Goal: Information Seeking & Learning: Check status

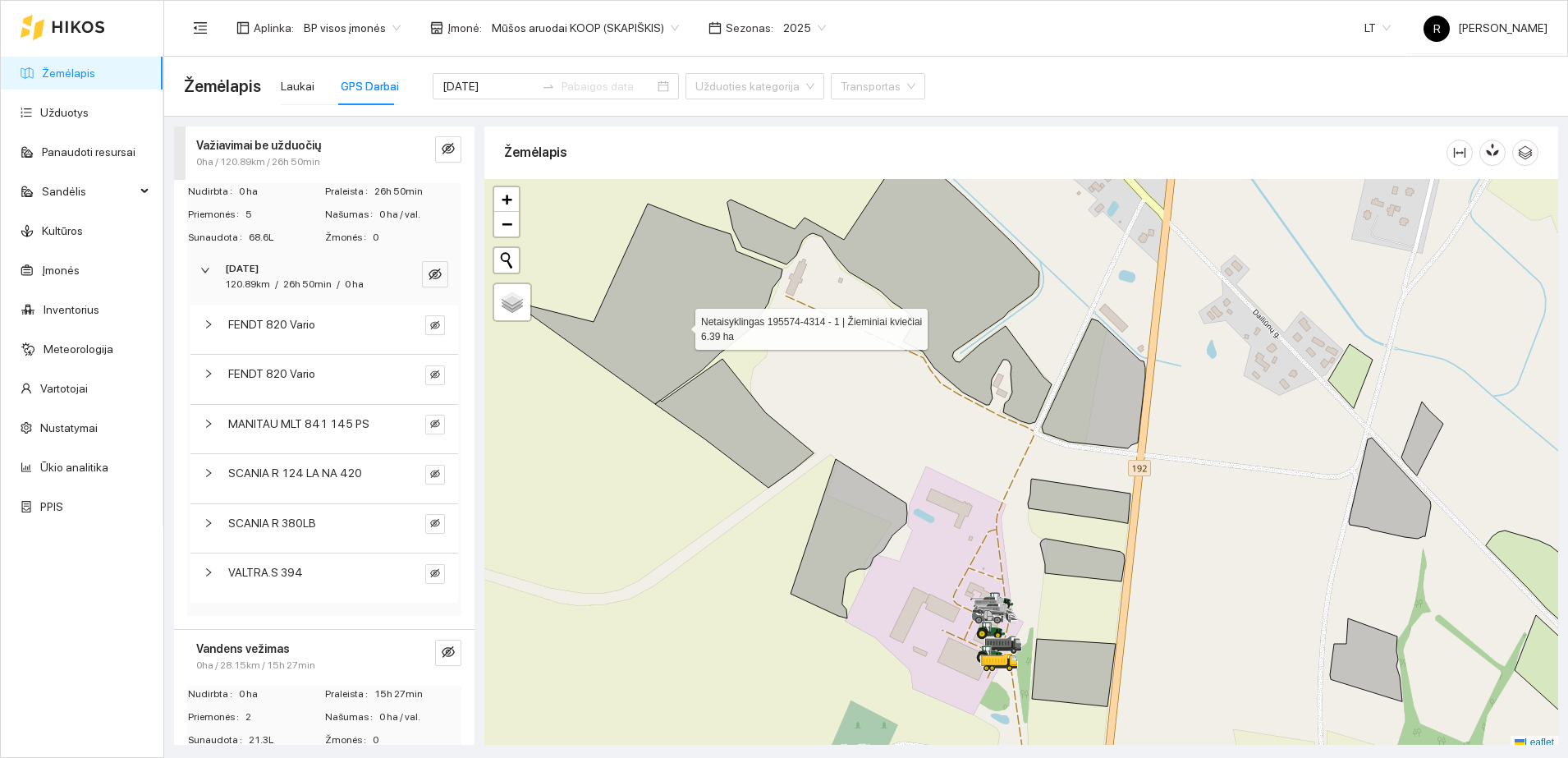
scroll to position [5, 0]
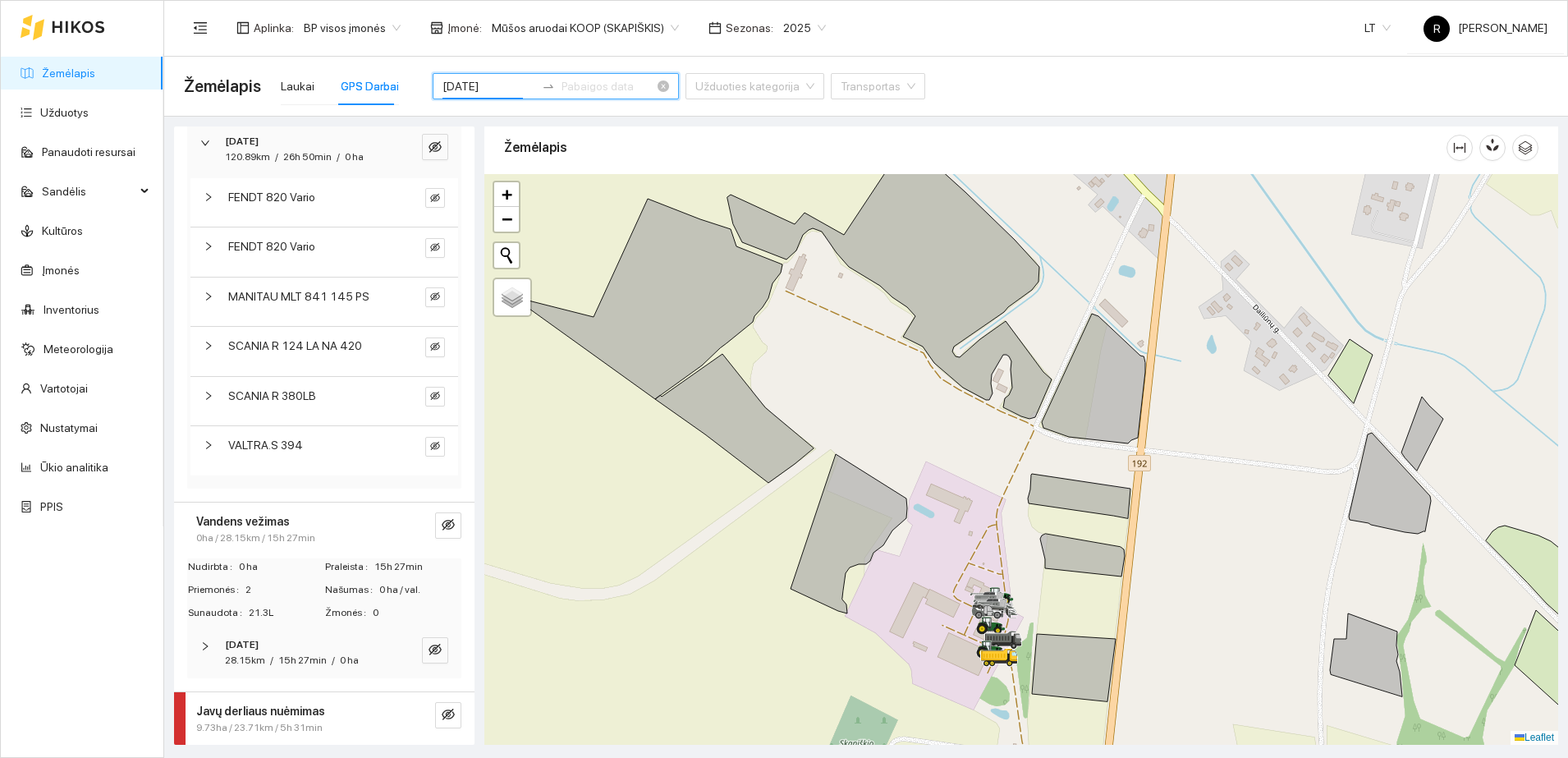
click at [472, 80] on input "2025-09-30" at bounding box center [489, 86] width 93 height 18
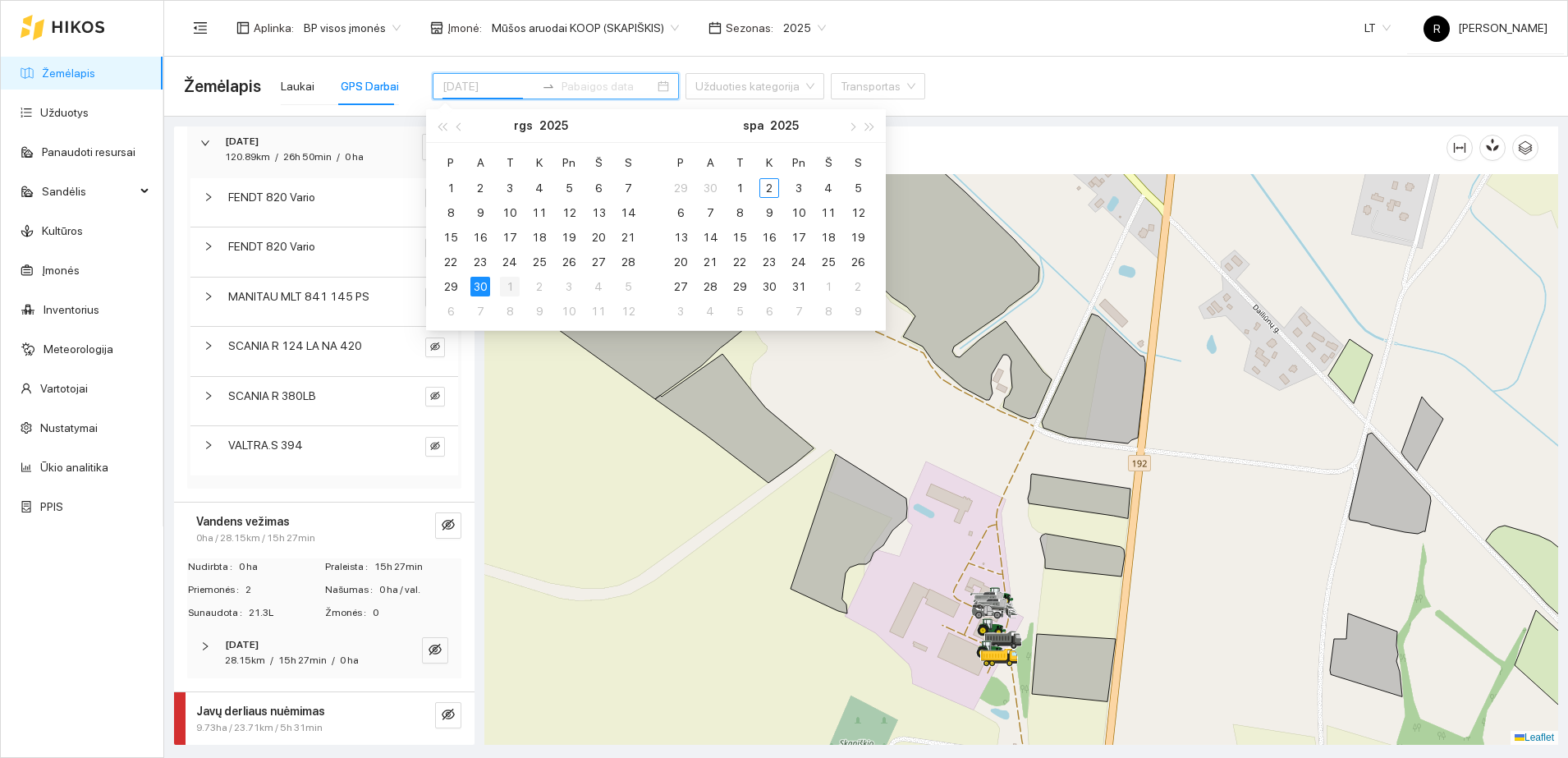
type input "[DATE]"
click at [509, 281] on div "1" at bounding box center [510, 287] width 20 height 20
type input "2025-11-05"
click at [420, 479] on div "FENDT 820 Vario FENDT 820 Vario MANITAU MLT 841 145 PS SCANIA R 124 LA NA 420 S…" at bounding box center [324, 332] width 274 height 314
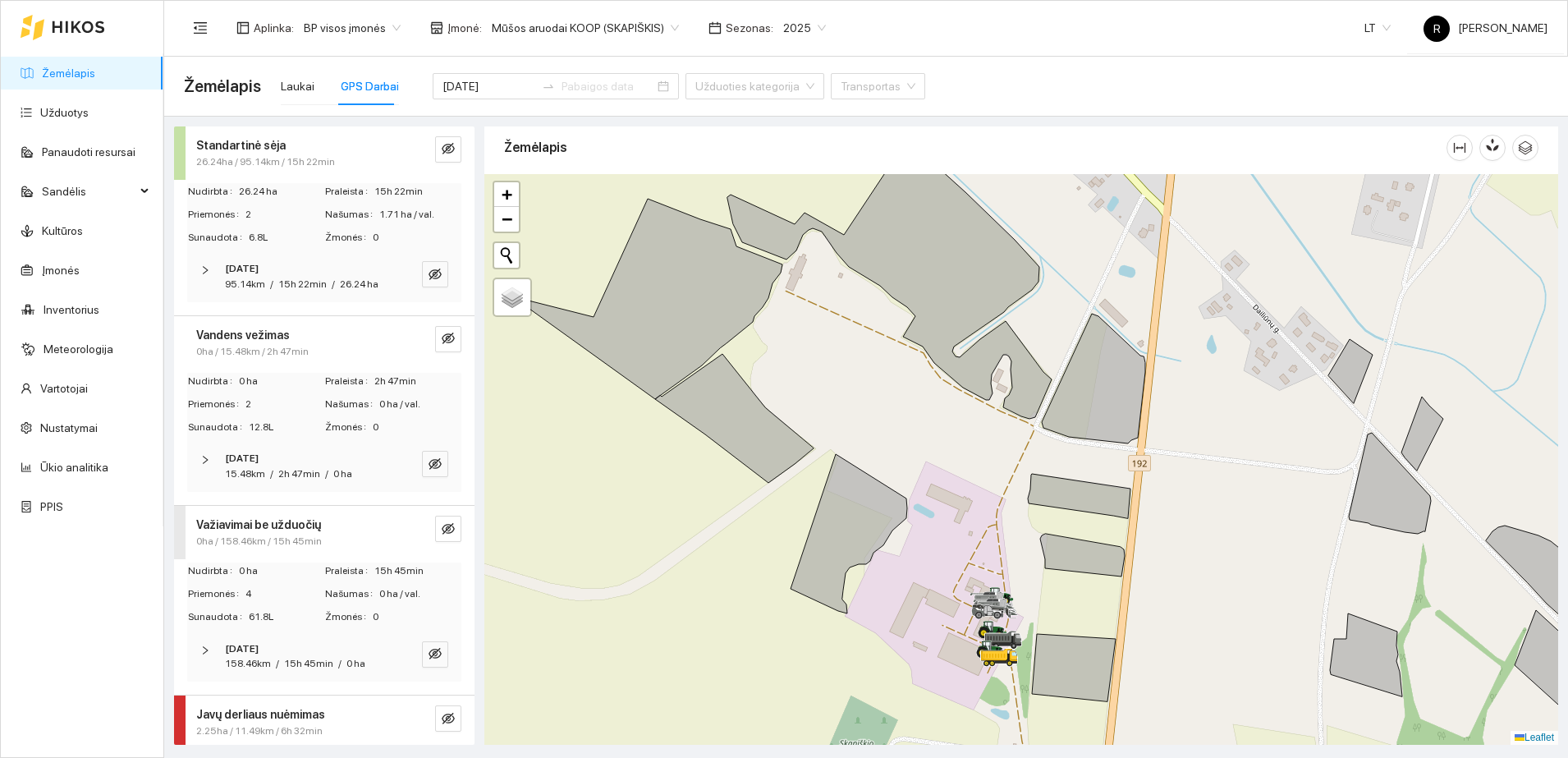
click at [207, 264] on div at bounding box center [210, 270] width 20 height 18
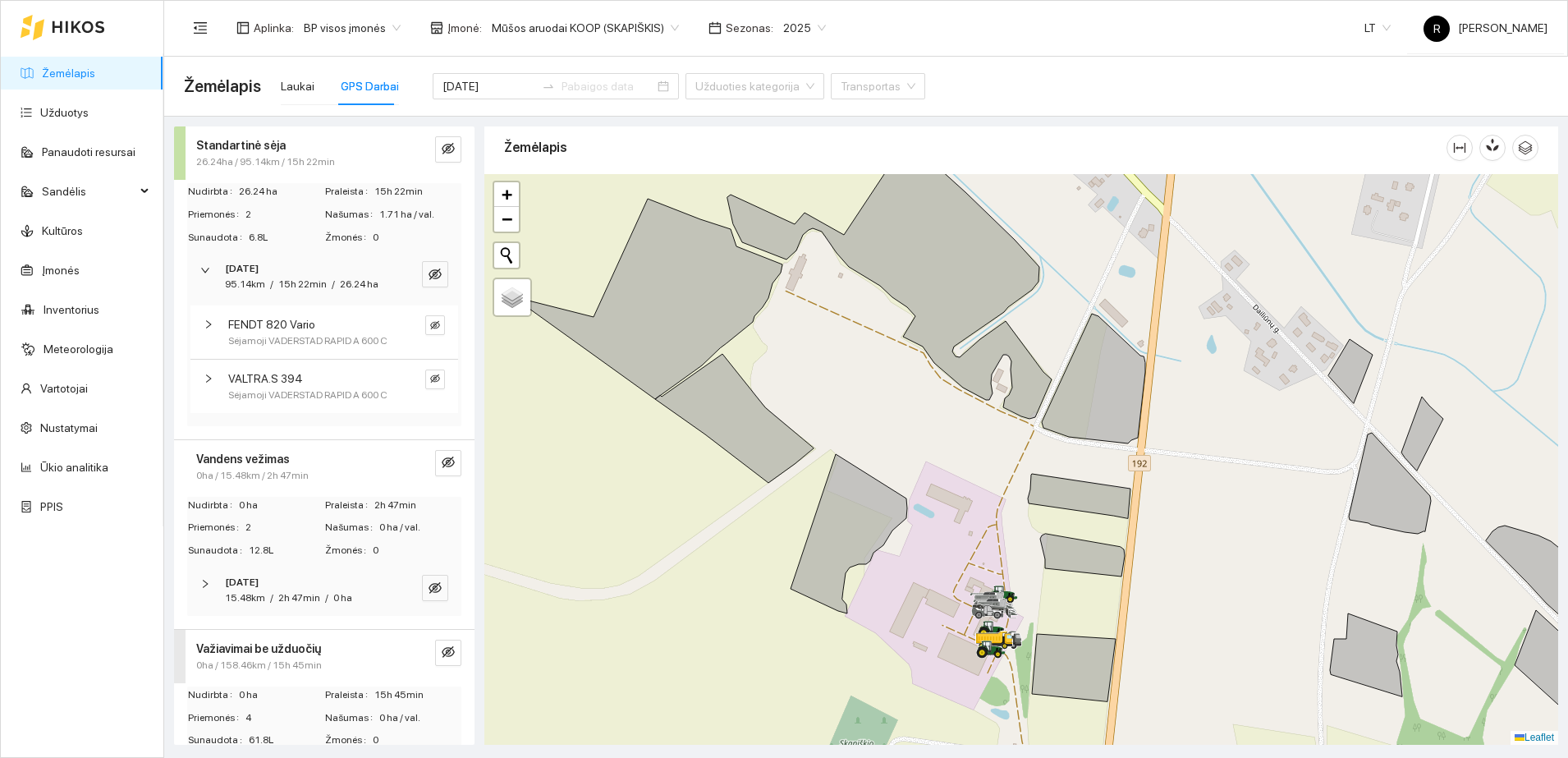
click at [206, 383] on icon "right" at bounding box center [208, 378] width 10 height 10
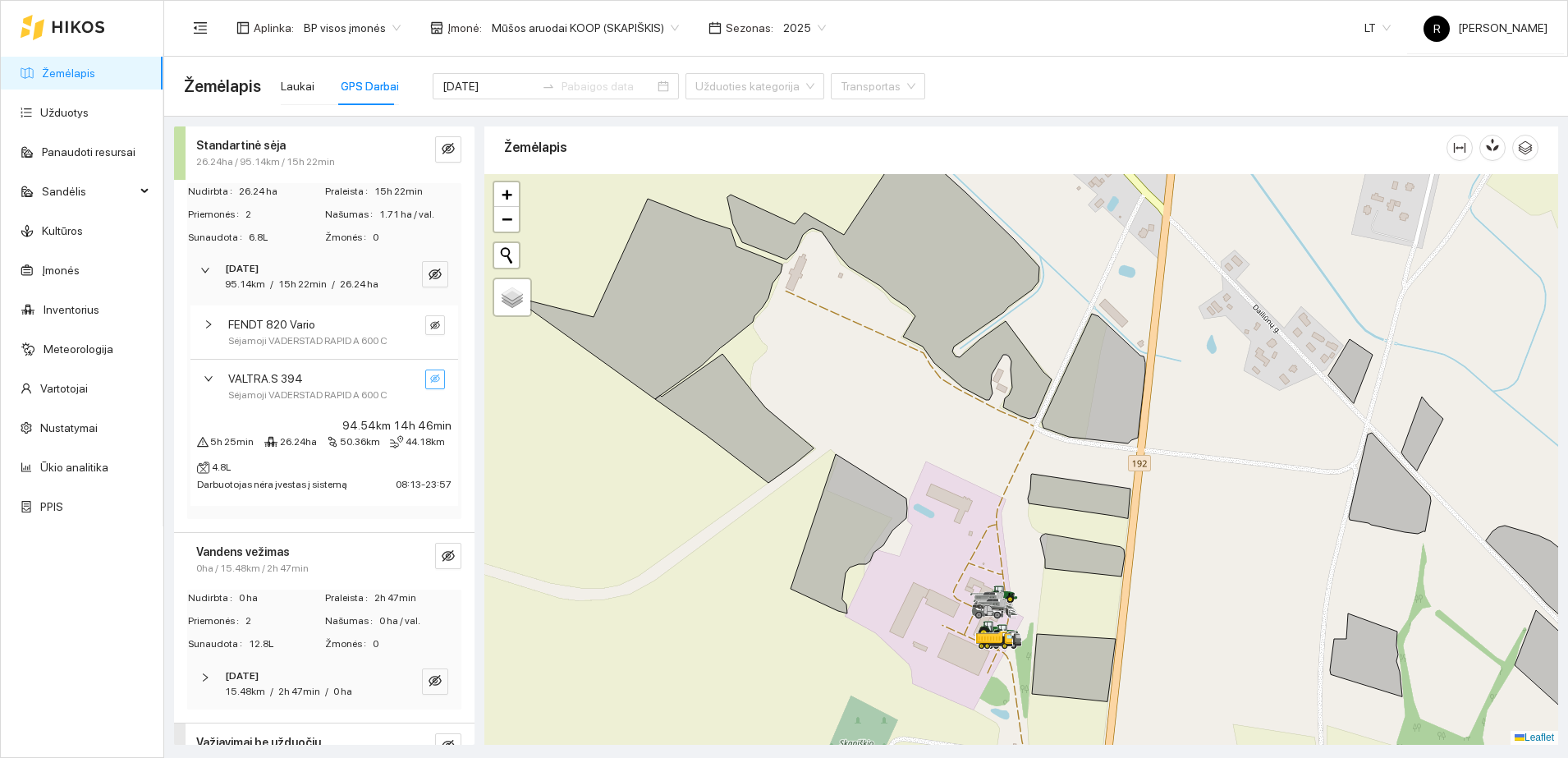
click at [430, 382] on icon "eye-invisible" at bounding box center [435, 378] width 10 height 8
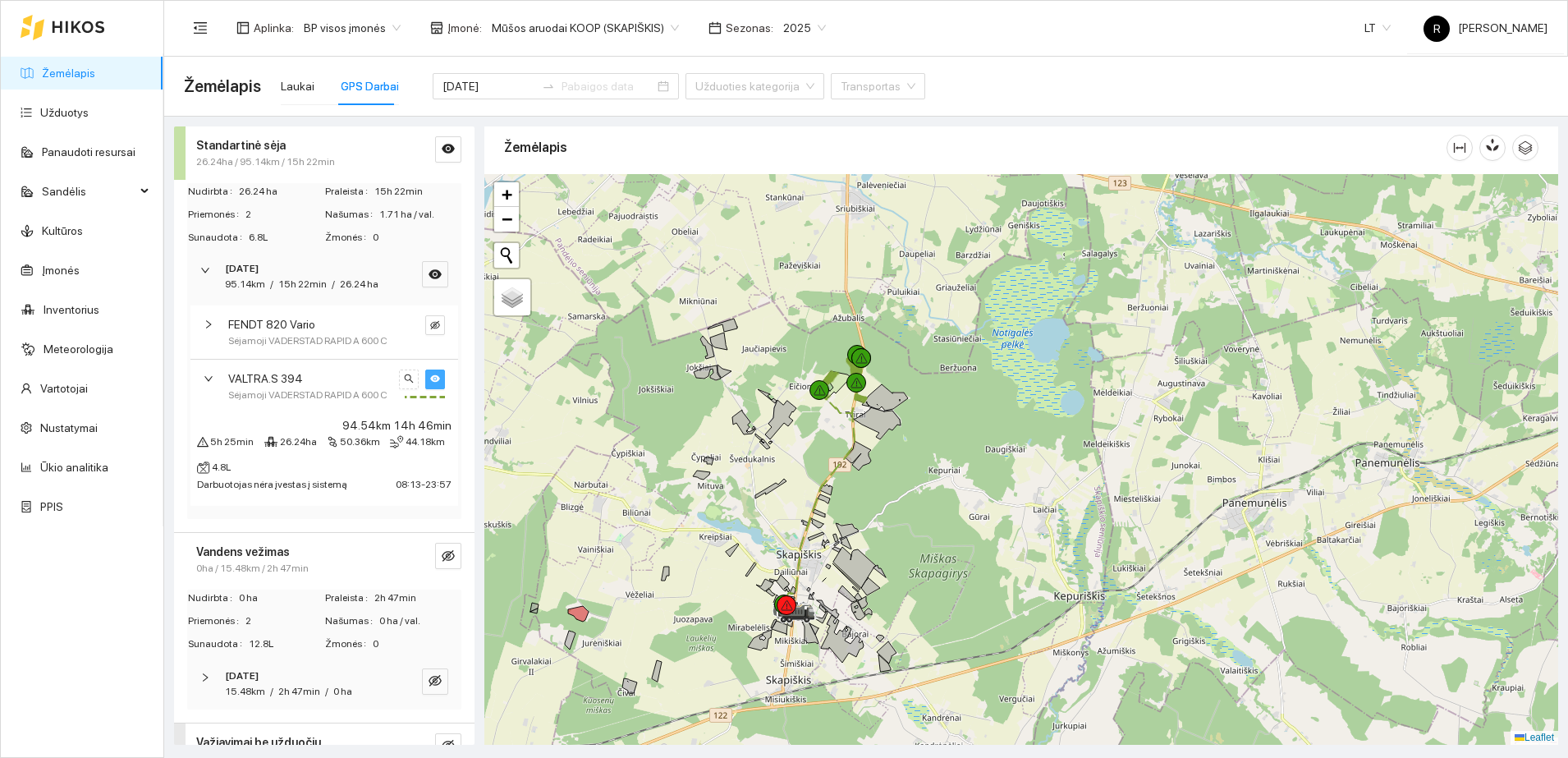
drag, startPoint x: 822, startPoint y: 288, endPoint x: 811, endPoint y: 438, distance: 150.4
click at [810, 439] on div at bounding box center [1021, 459] width 1074 height 571
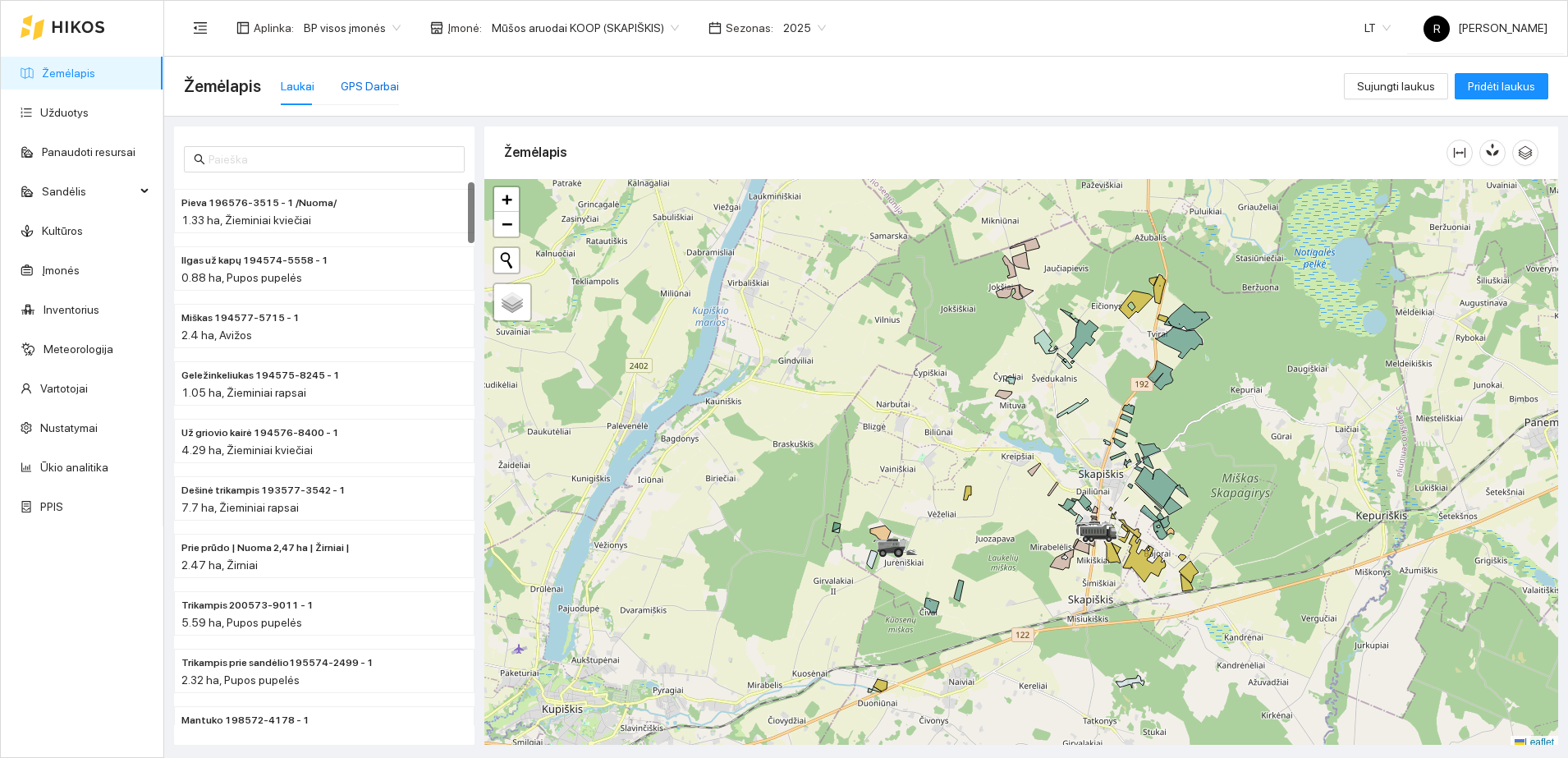
click at [373, 86] on div "GPS Darbai" at bounding box center [369, 86] width 58 height 18
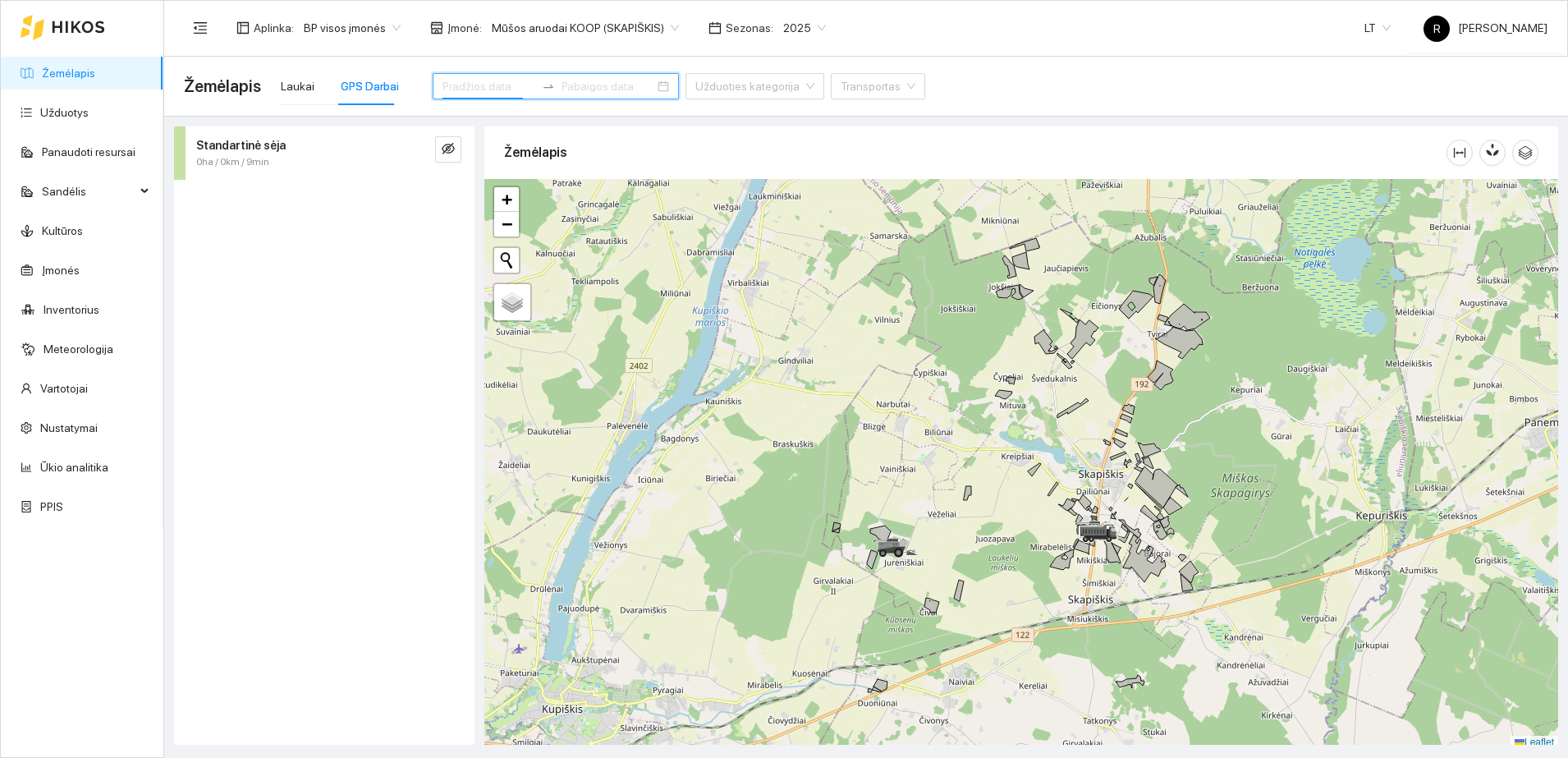
click at [472, 85] on input at bounding box center [489, 86] width 93 height 18
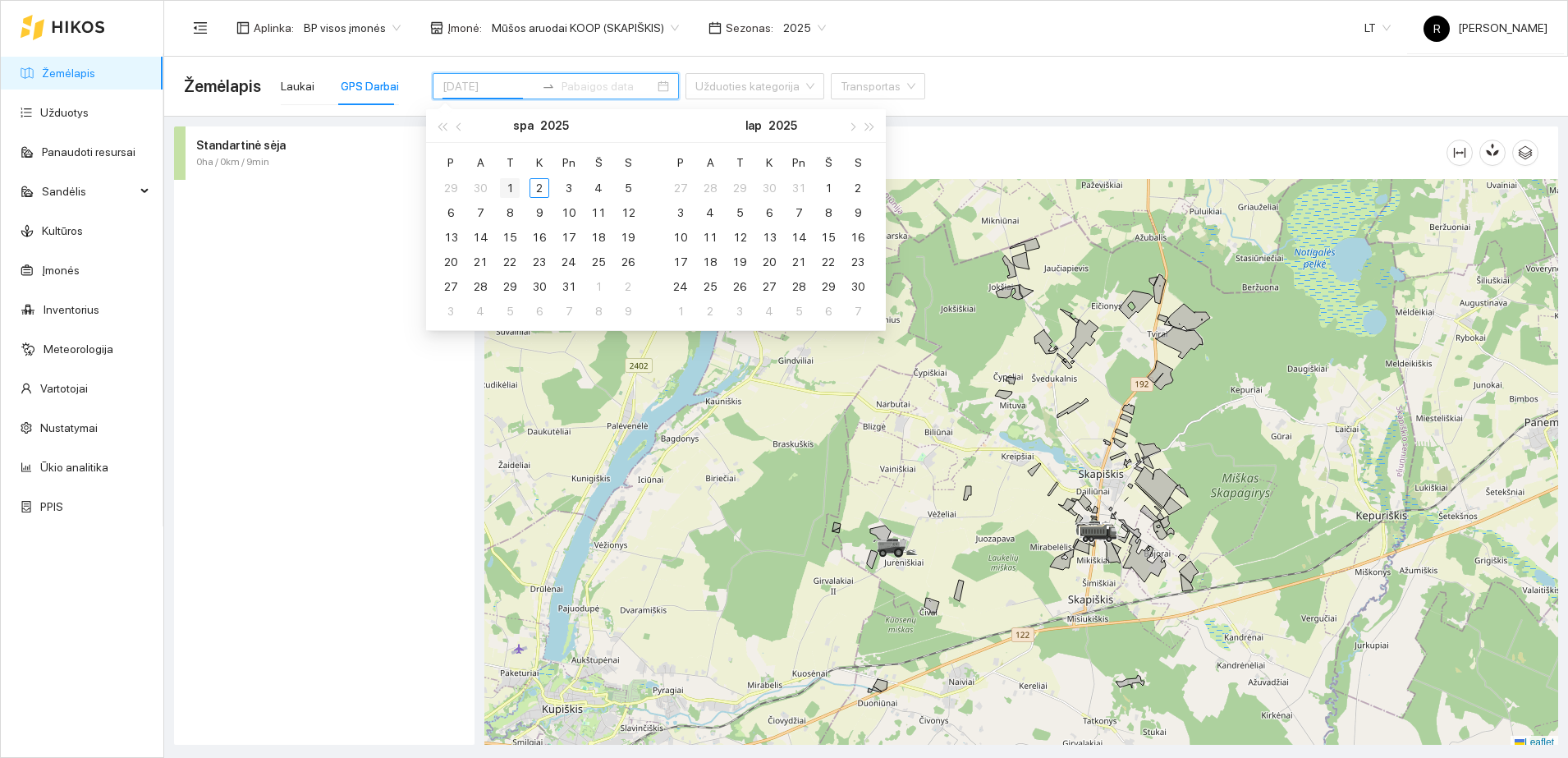
type input "[DATE]"
click at [510, 183] on div "1" at bounding box center [510, 188] width 20 height 20
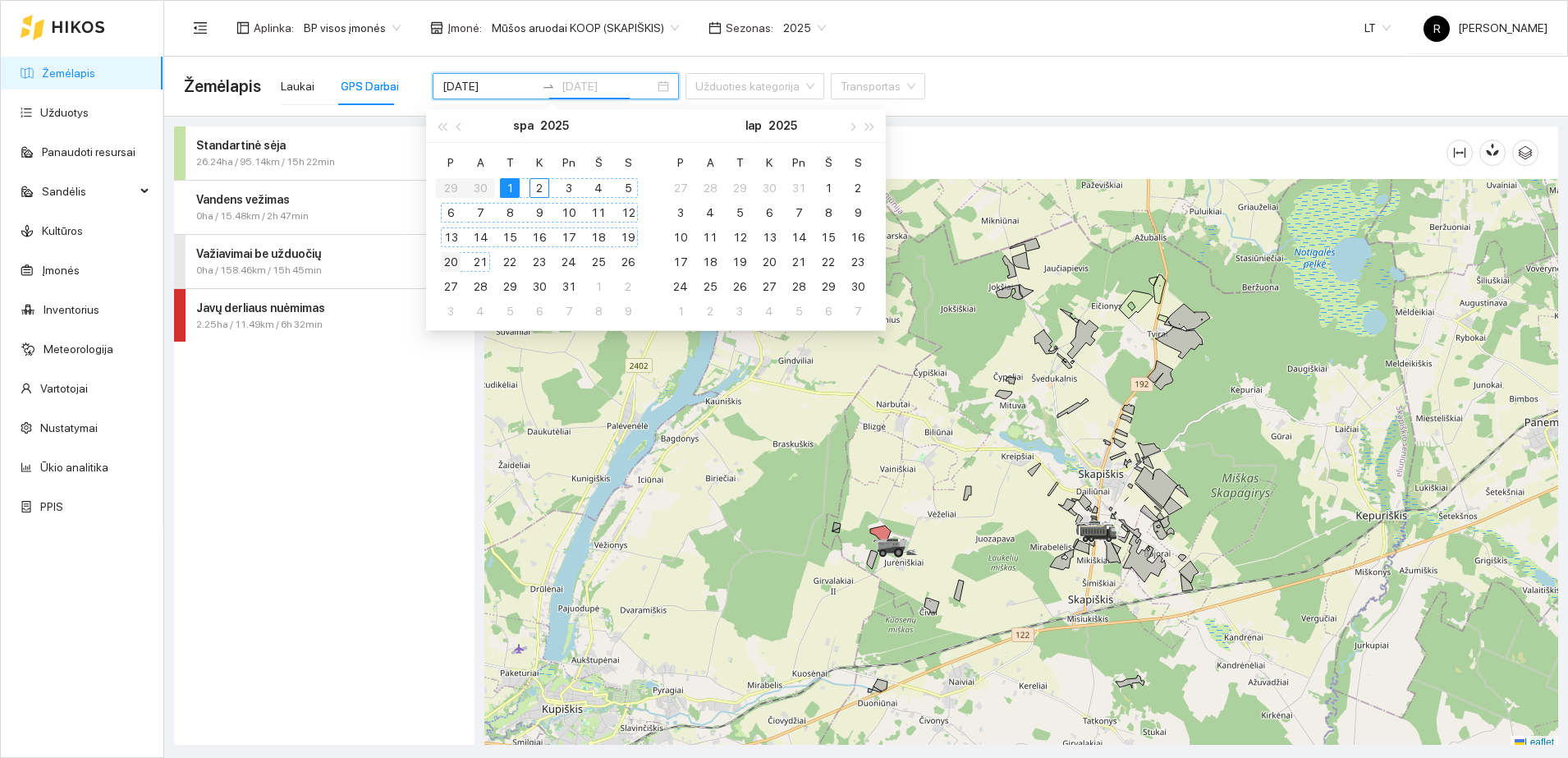
type input "2025-10-20"
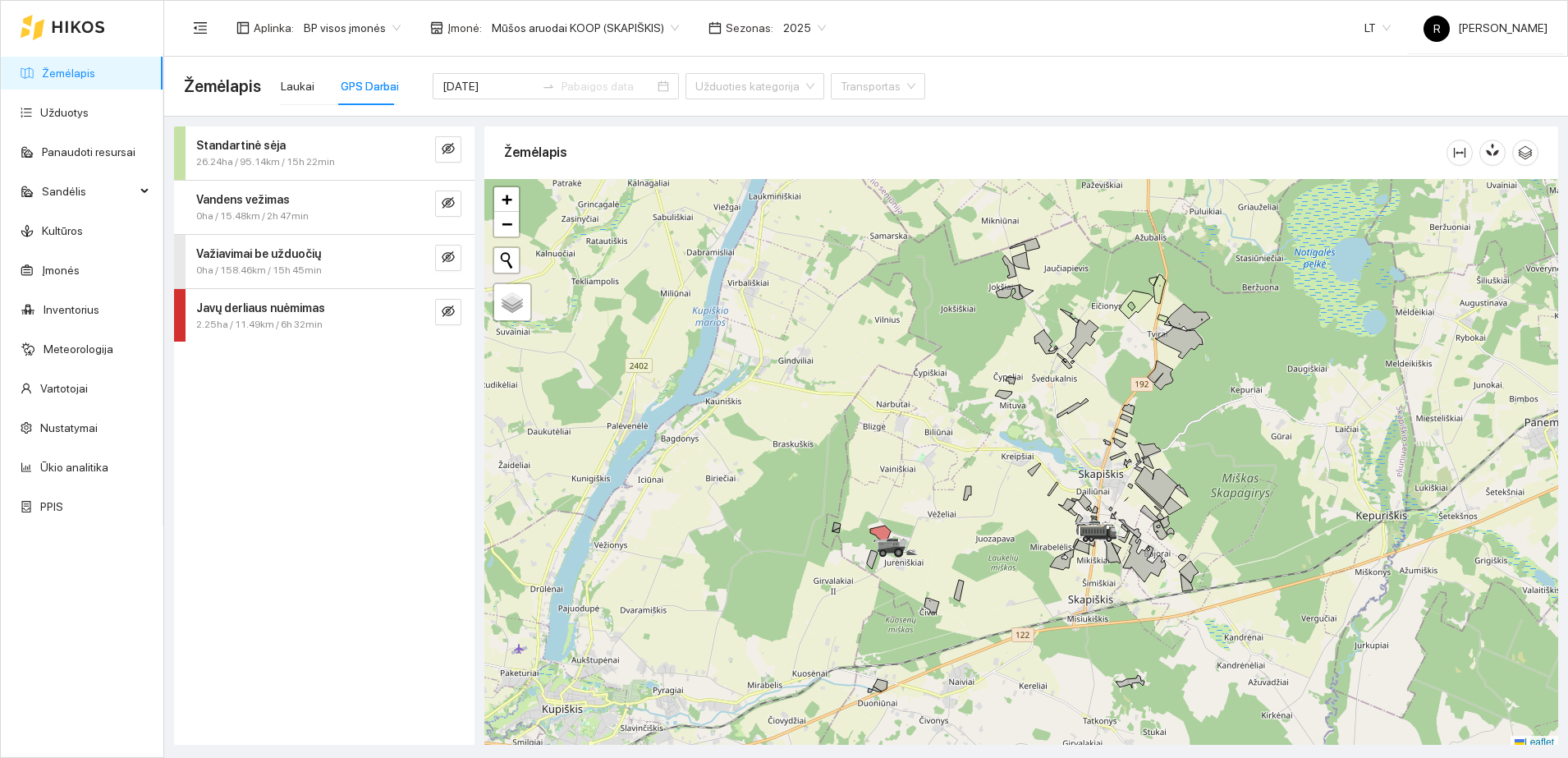
click at [302, 252] on strong "Važiavimai be užduočių" at bounding box center [258, 254] width 125 height 13
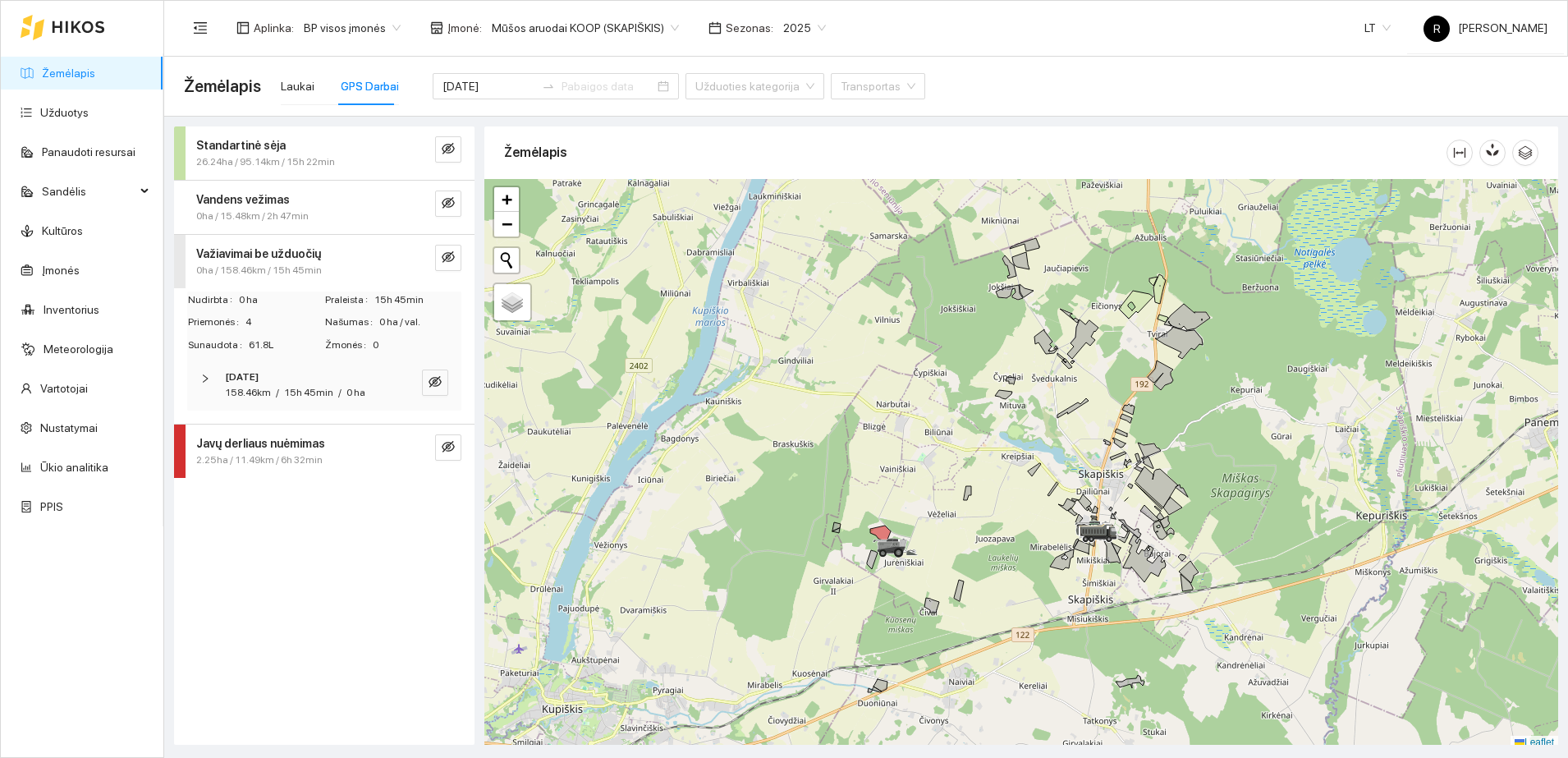
click at [202, 377] on icon "right" at bounding box center [205, 378] width 10 height 10
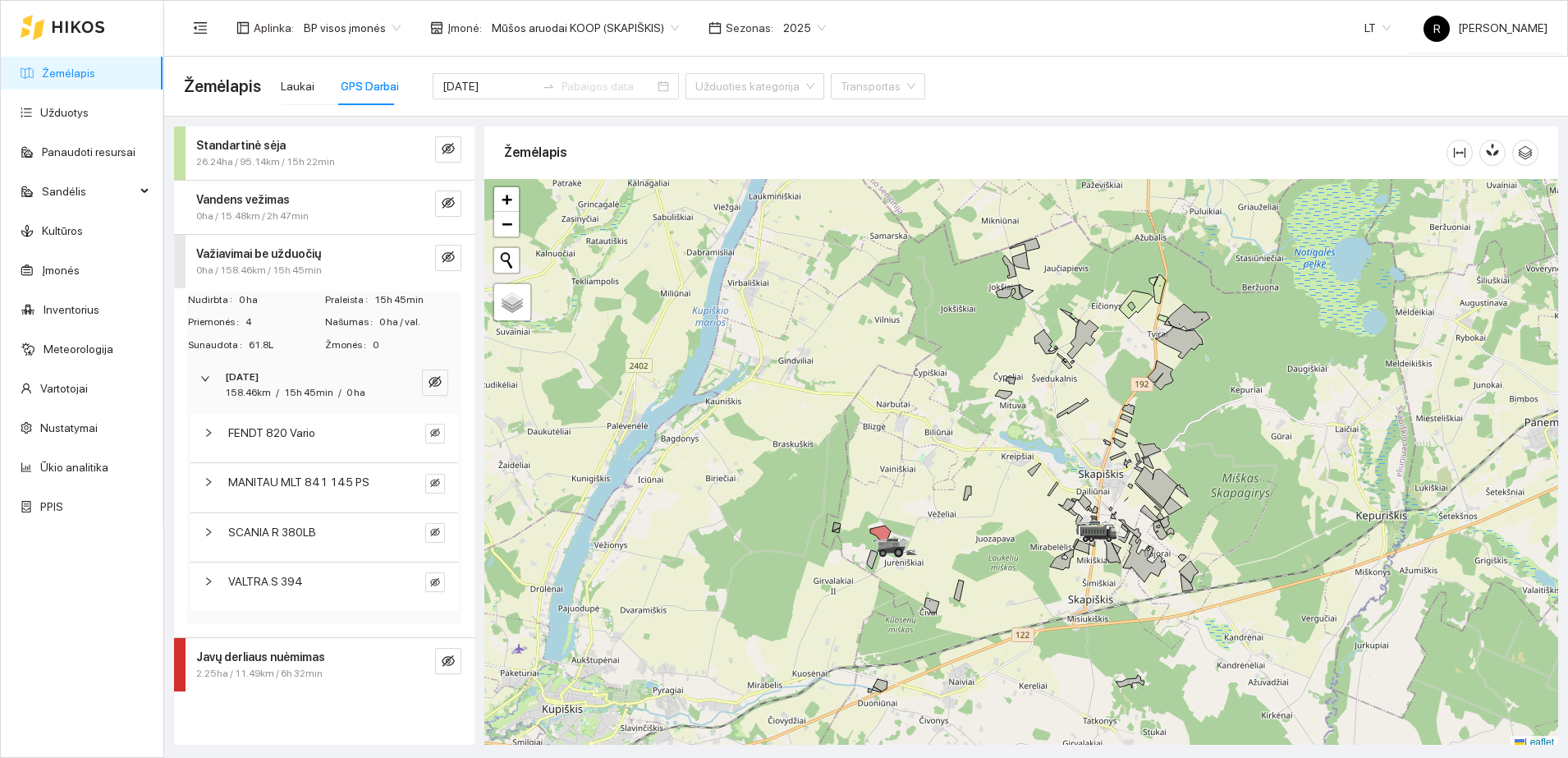
click at [208, 429] on icon "right" at bounding box center [208, 432] width 10 height 10
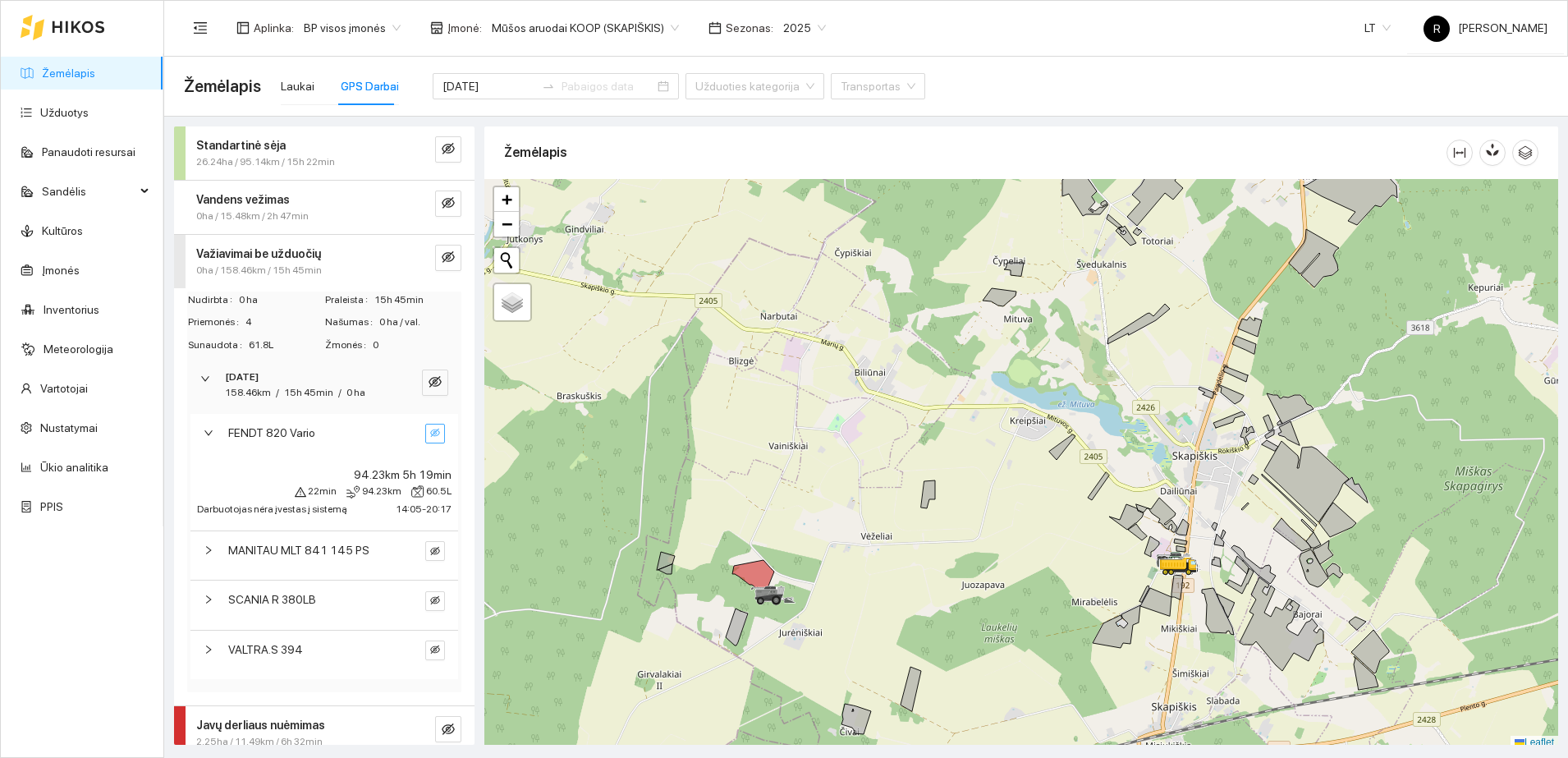
click at [435, 433] on icon "eye-invisible" at bounding box center [436, 433] width 3 height 3
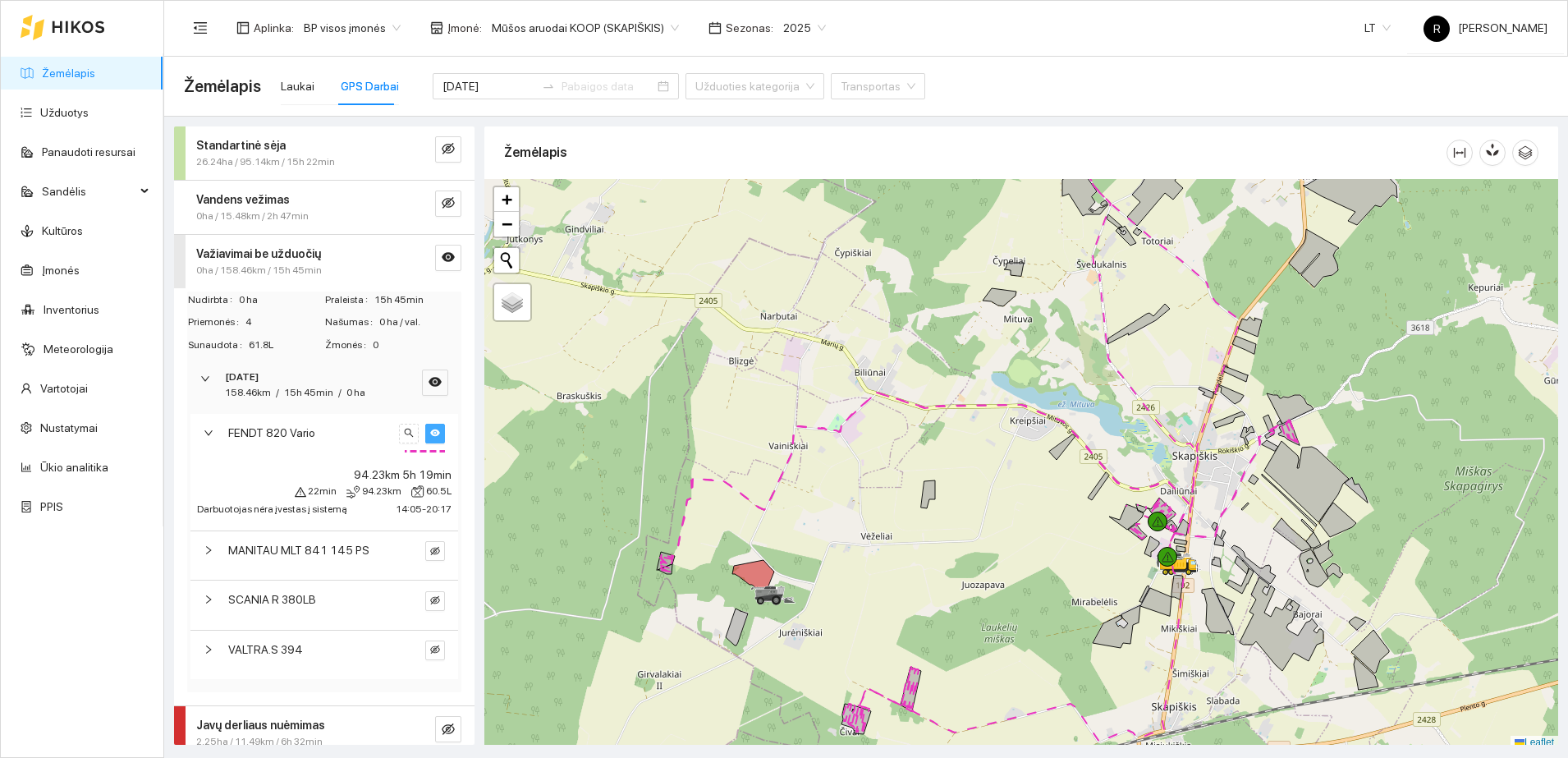
scroll to position [5, 0]
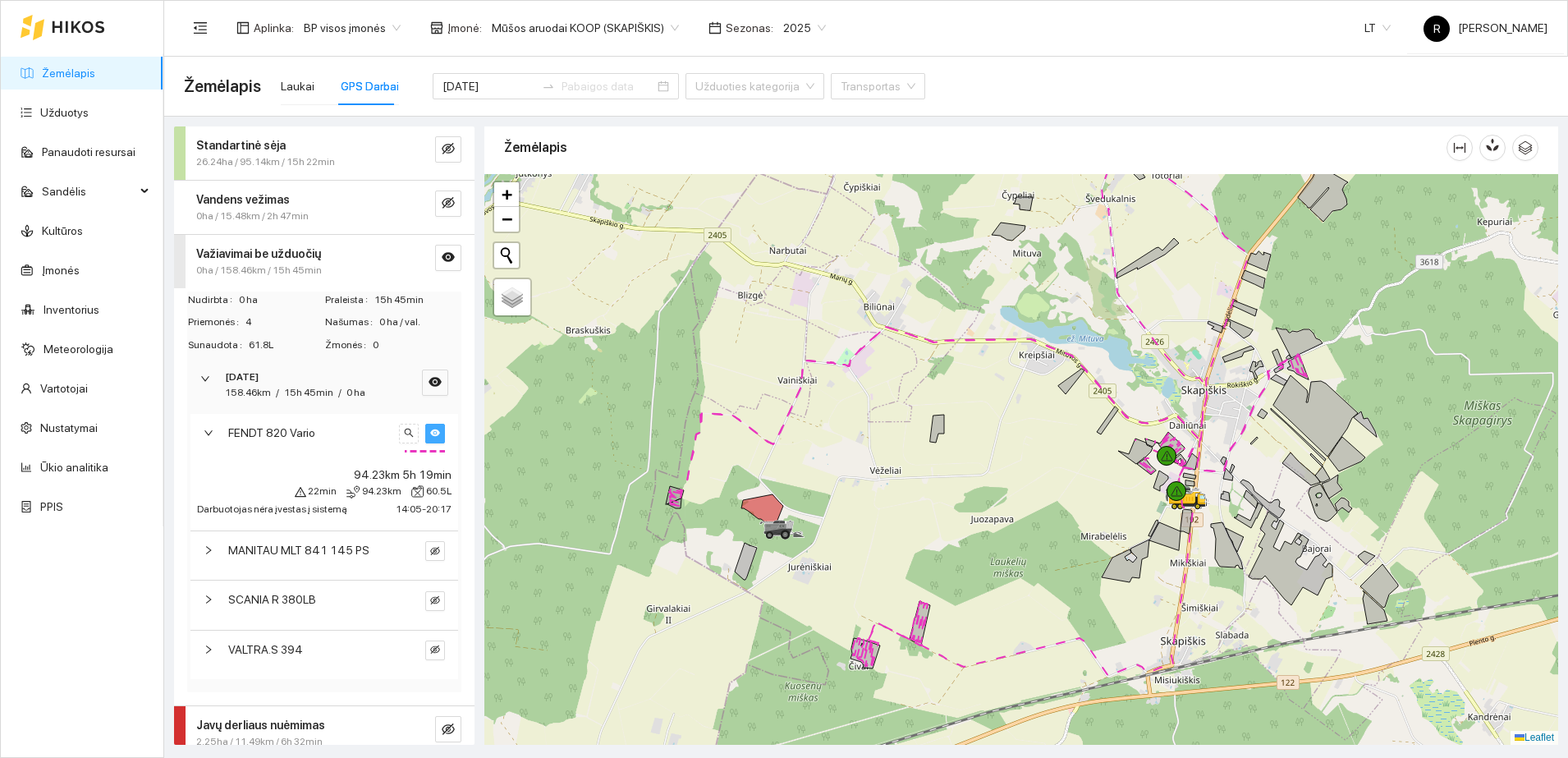
drag, startPoint x: 889, startPoint y: 570, endPoint x: 897, endPoint y: 504, distance: 66.5
click at [897, 504] on div at bounding box center [1021, 459] width 1074 height 571
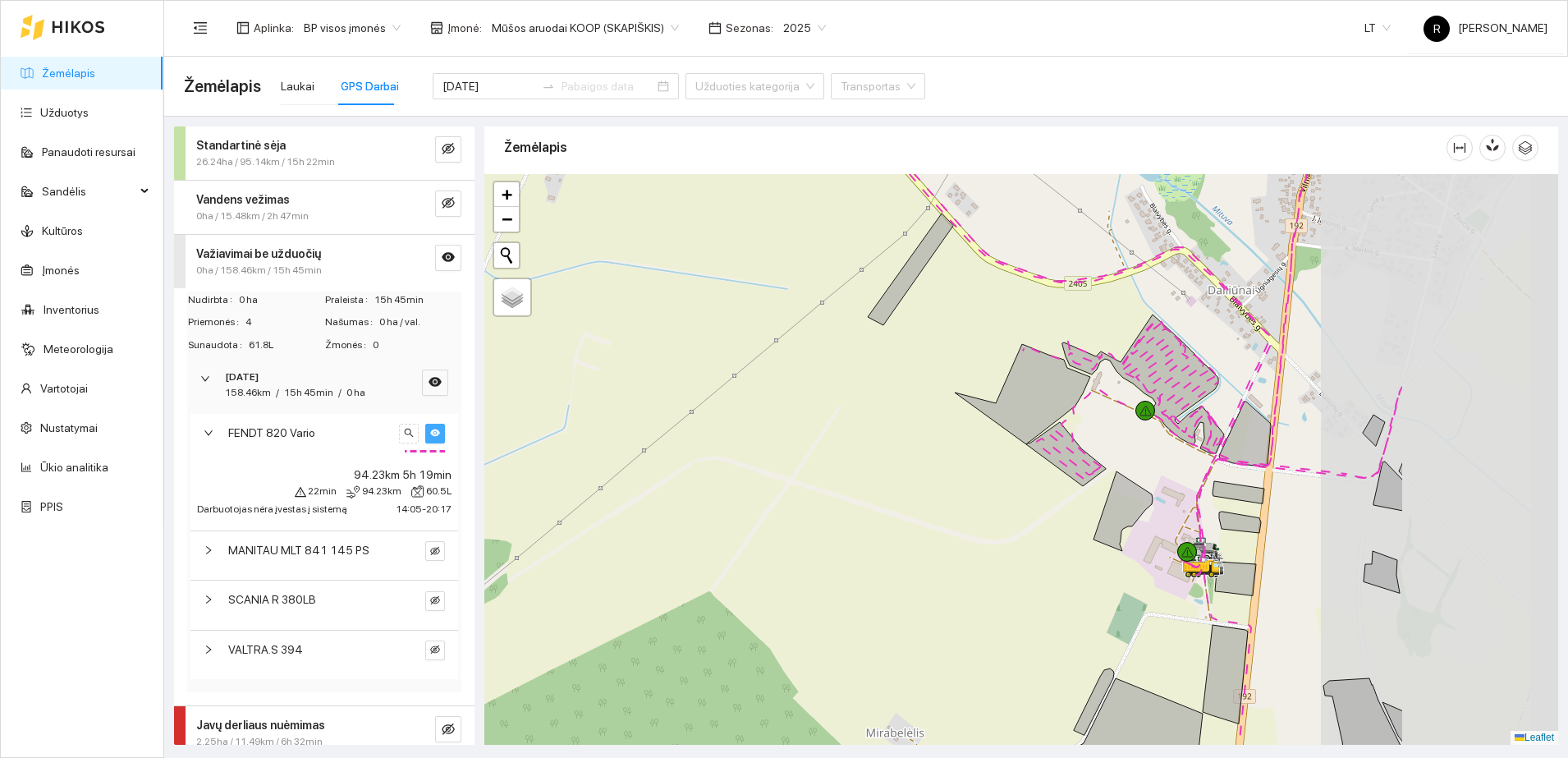
drag, startPoint x: 1178, startPoint y: 437, endPoint x: 864, endPoint y: 407, distance: 315.4
click at [864, 407] on div at bounding box center [1021, 459] width 1074 height 571
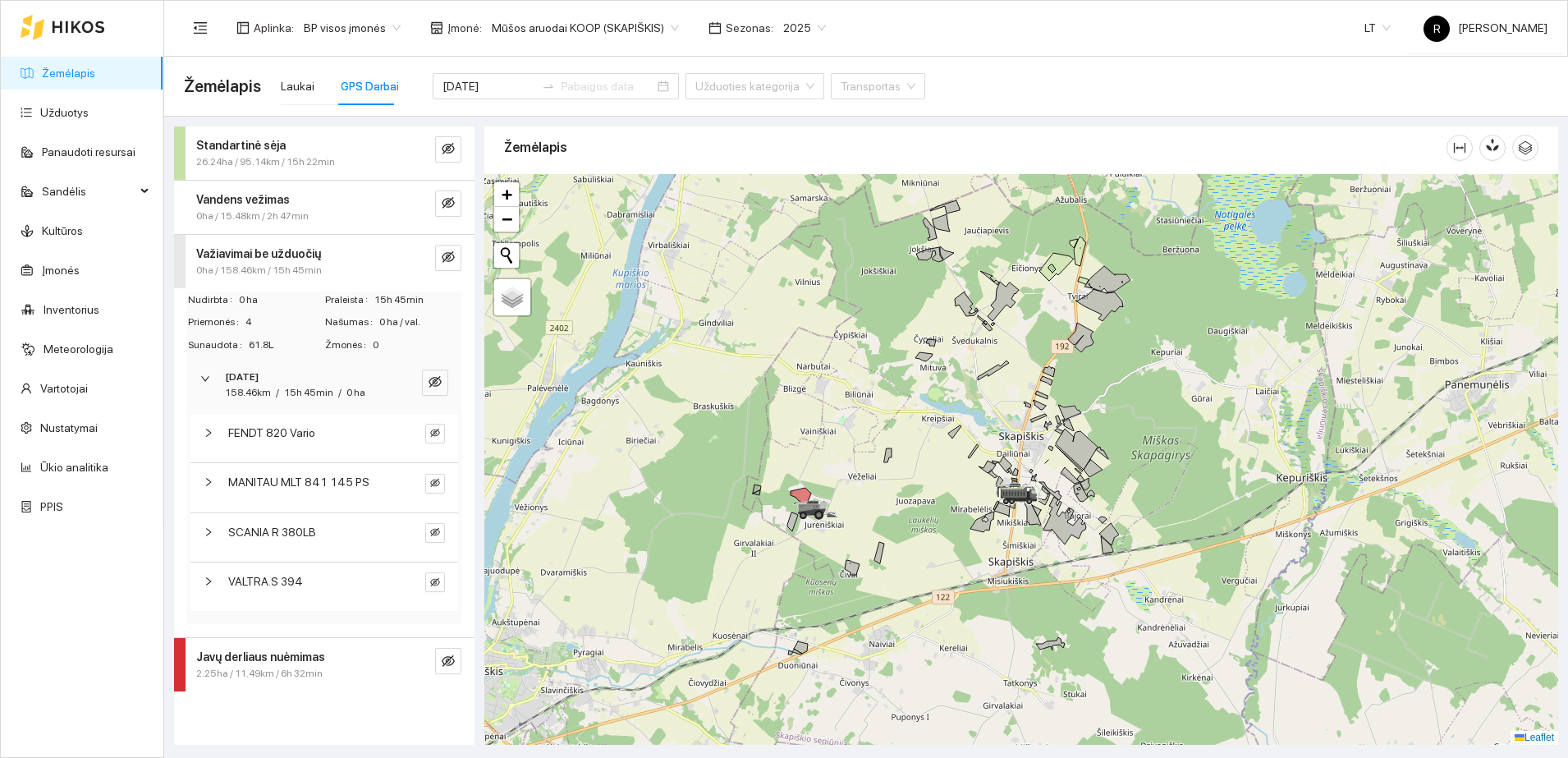
drag, startPoint x: 1200, startPoint y: 394, endPoint x: 1126, endPoint y: 435, distance: 84.6
click at [1126, 435] on div at bounding box center [1021, 459] width 1074 height 571
click at [206, 436] on icon "right" at bounding box center [208, 432] width 10 height 10
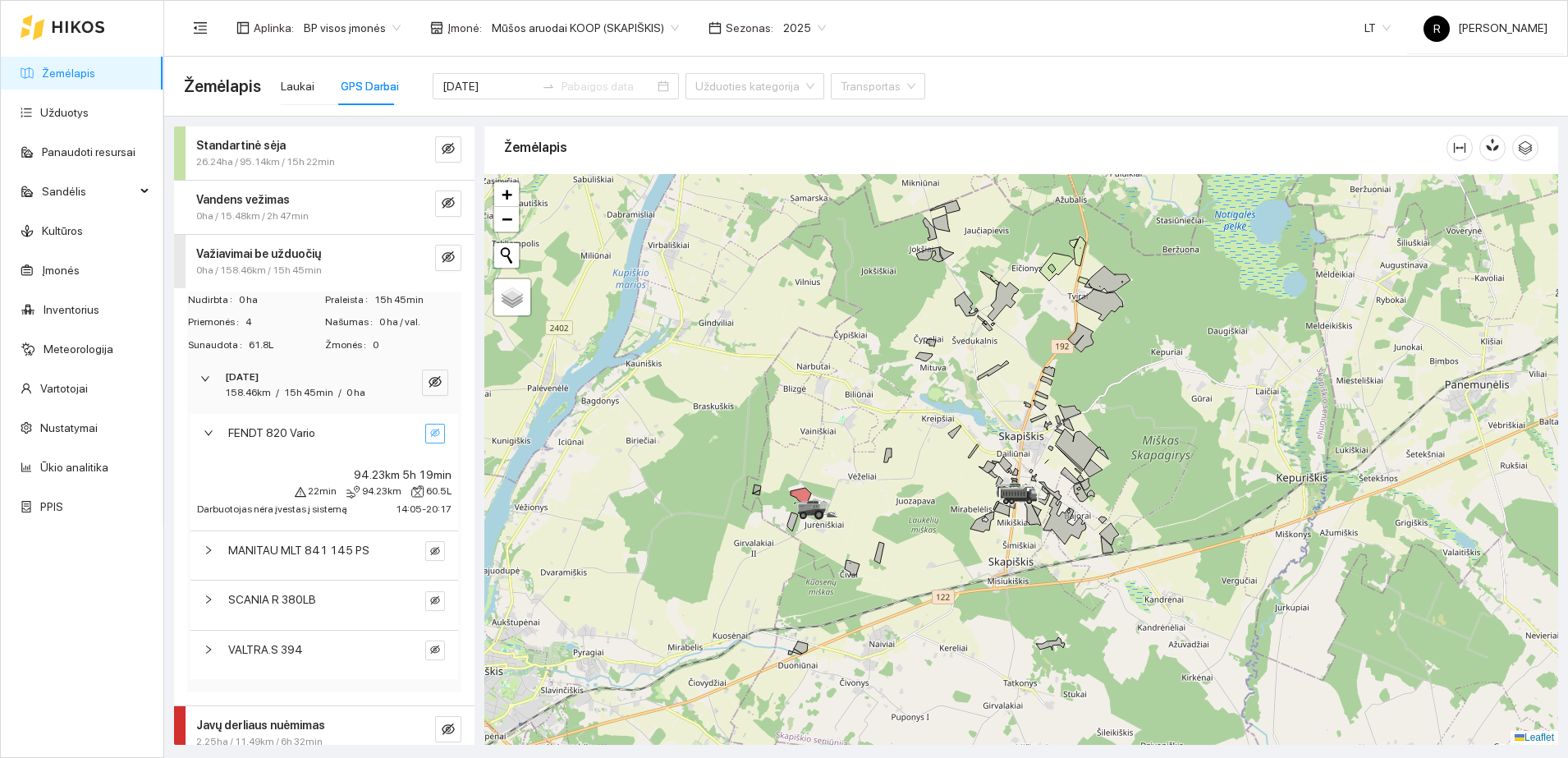
click at [430, 428] on icon "eye-invisible" at bounding box center [435, 432] width 10 height 10
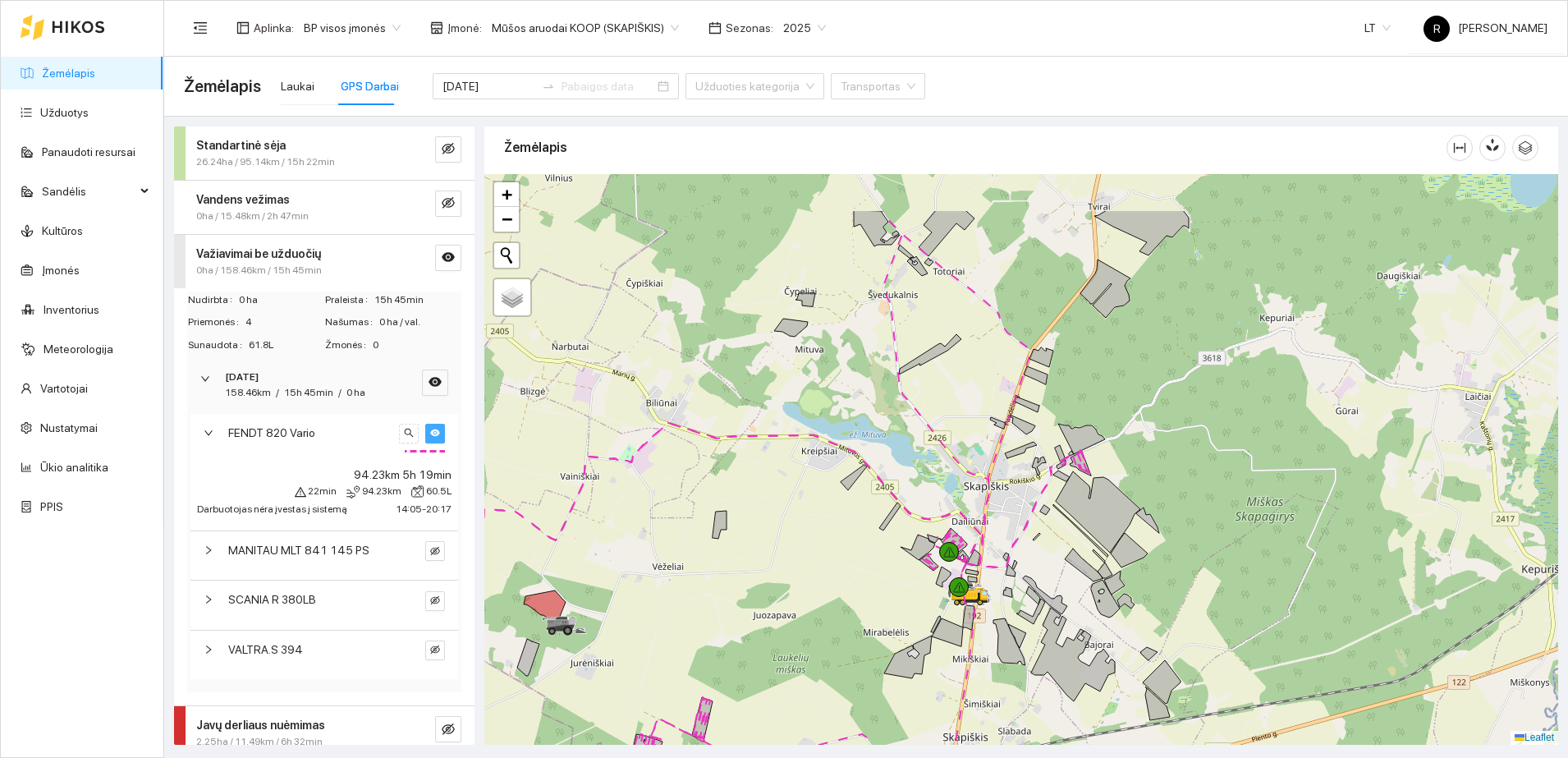
drag, startPoint x: 884, startPoint y: 267, endPoint x: 948, endPoint y: 362, distance: 114.5
click at [948, 362] on div at bounding box center [1021, 459] width 1074 height 571
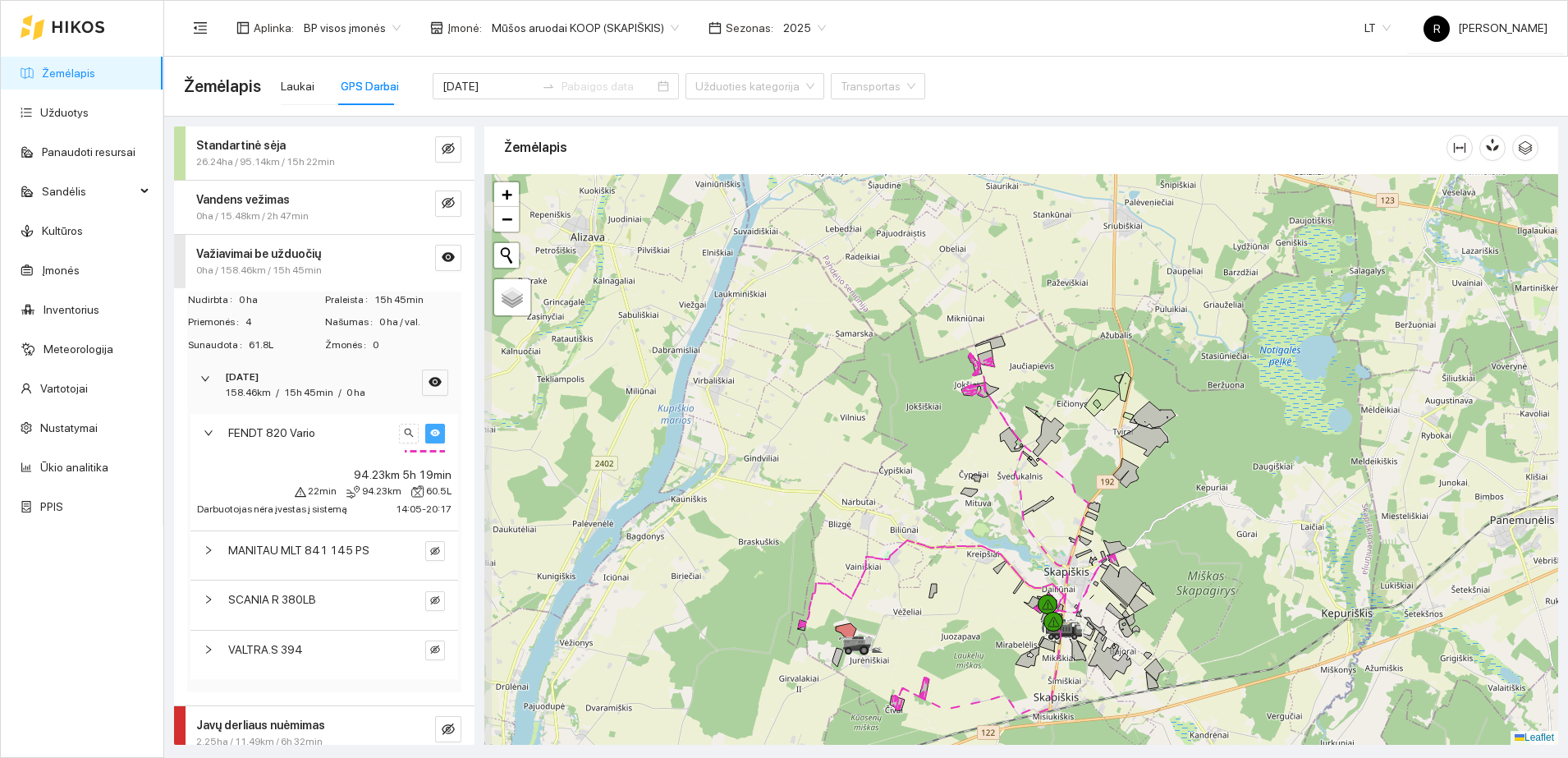
drag, startPoint x: 875, startPoint y: 321, endPoint x: 967, endPoint y: 448, distance: 156.8
click at [967, 448] on div at bounding box center [1021, 459] width 1074 height 571
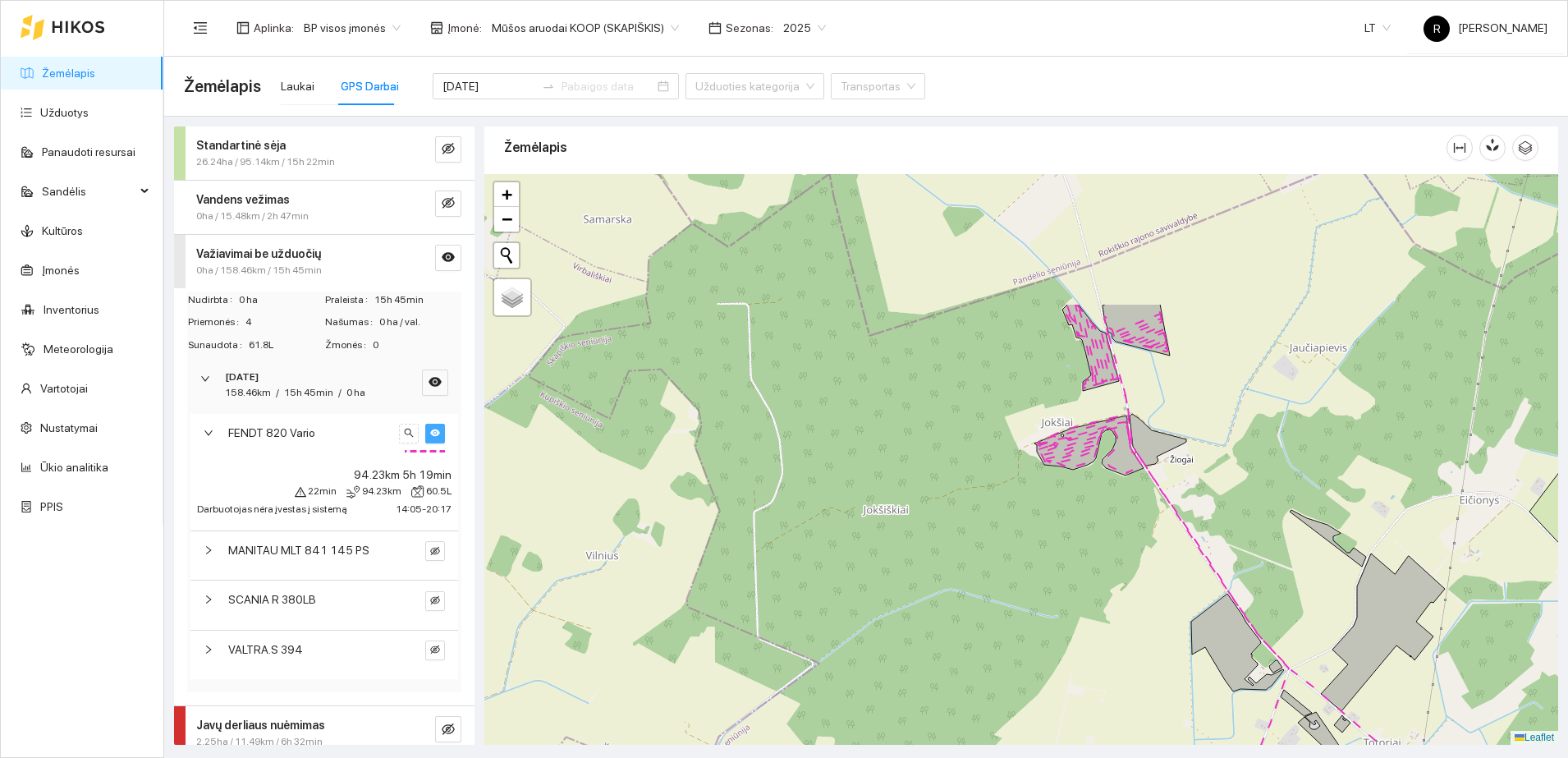
drag, startPoint x: 944, startPoint y: 334, endPoint x: 1008, endPoint y: 521, distance: 197.6
click at [1008, 521] on div at bounding box center [1021, 459] width 1074 height 571
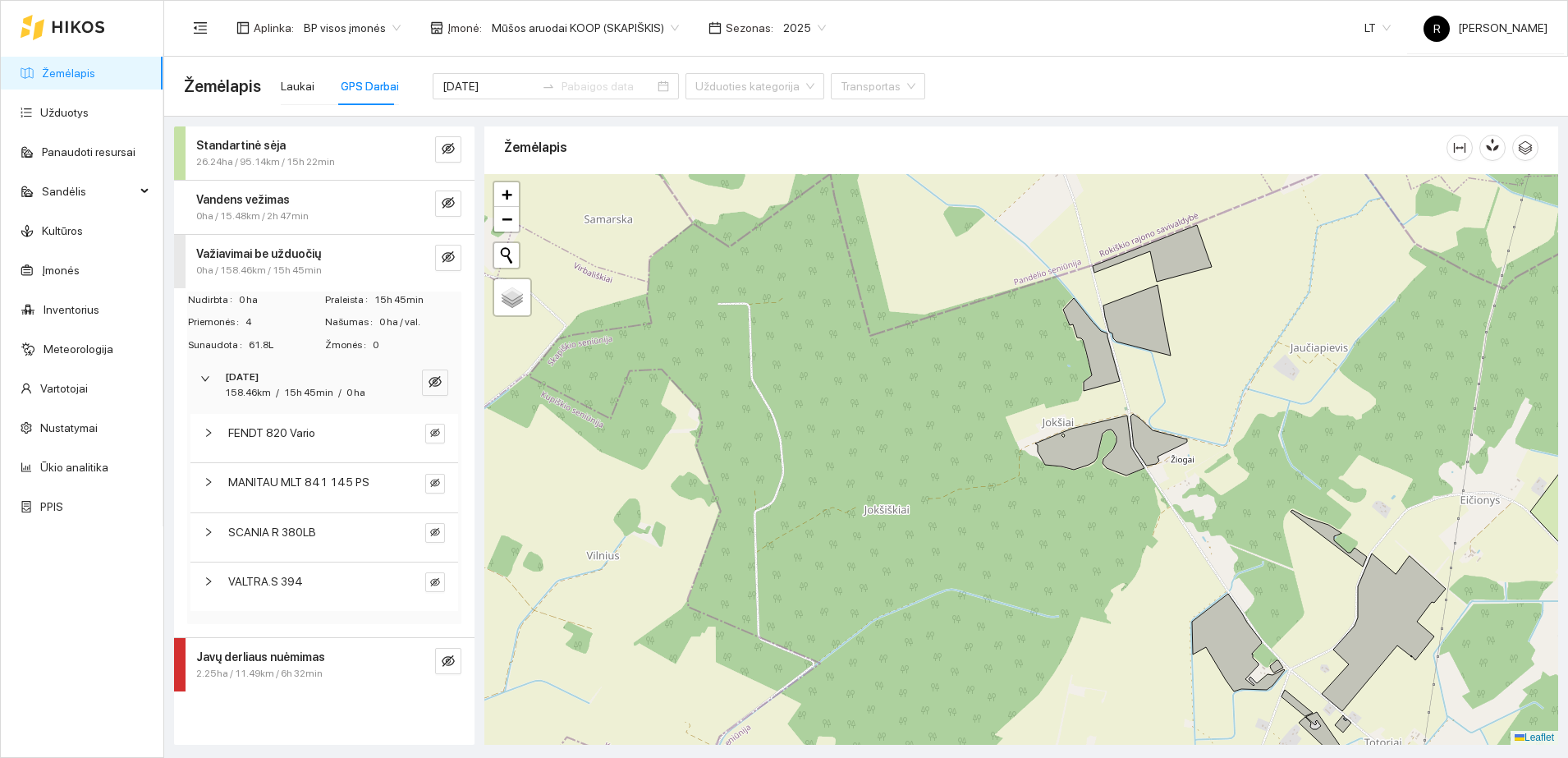
click at [274, 659] on strong "Javų derliaus nuėmimas" at bounding box center [260, 657] width 129 height 13
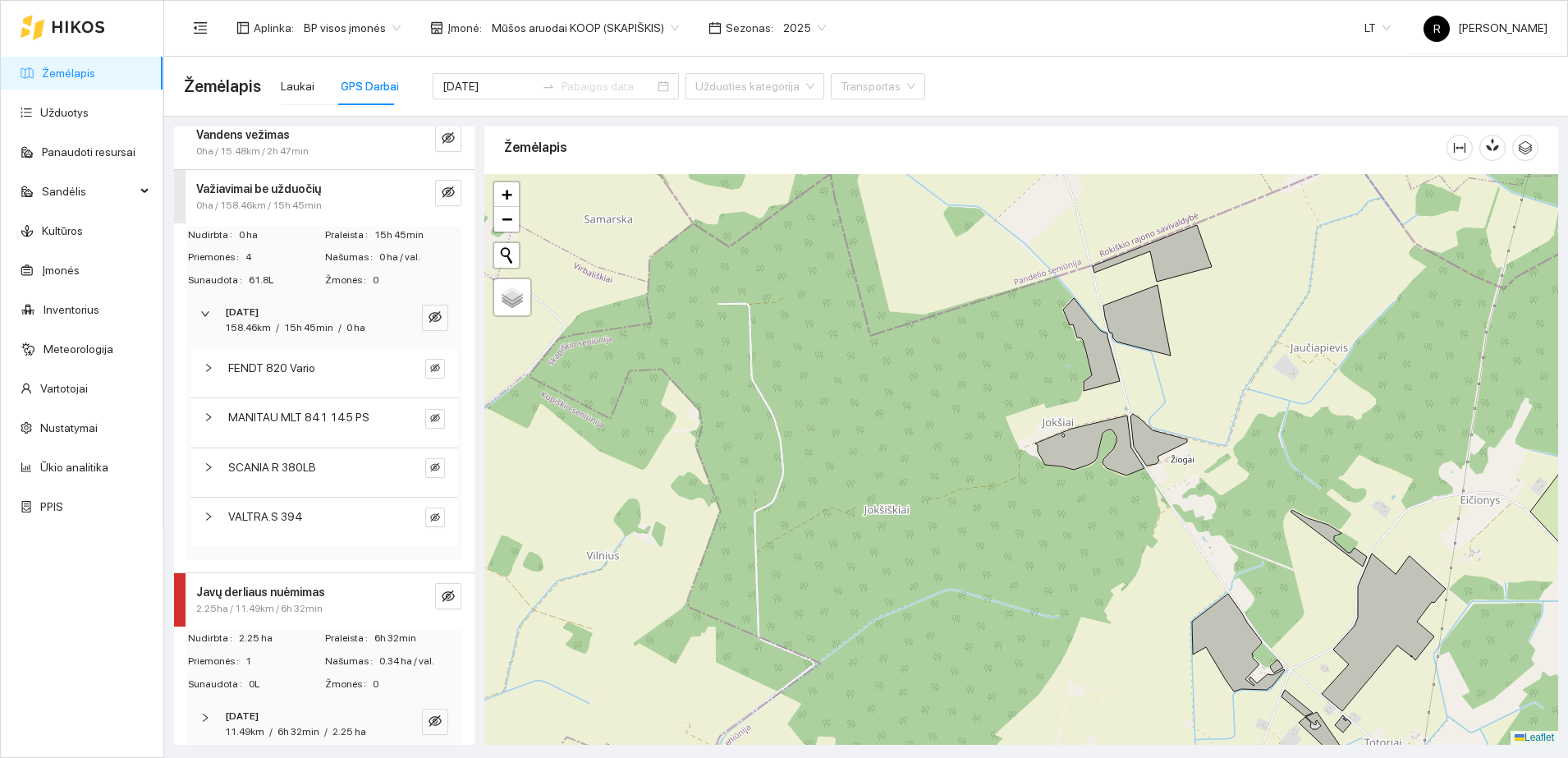
scroll to position [98, 0]
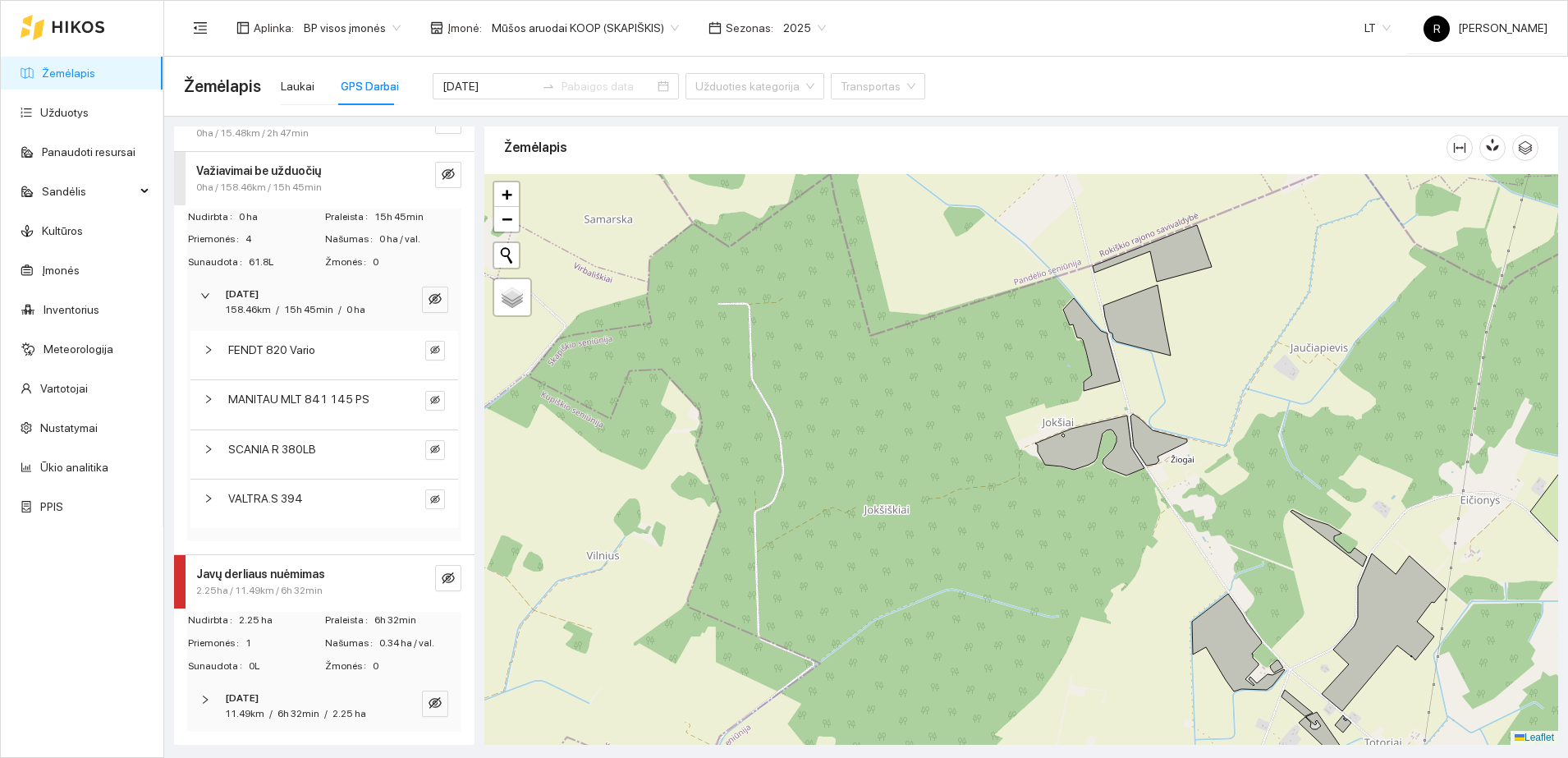
click at [206, 691] on div at bounding box center [210, 700] width 20 height 18
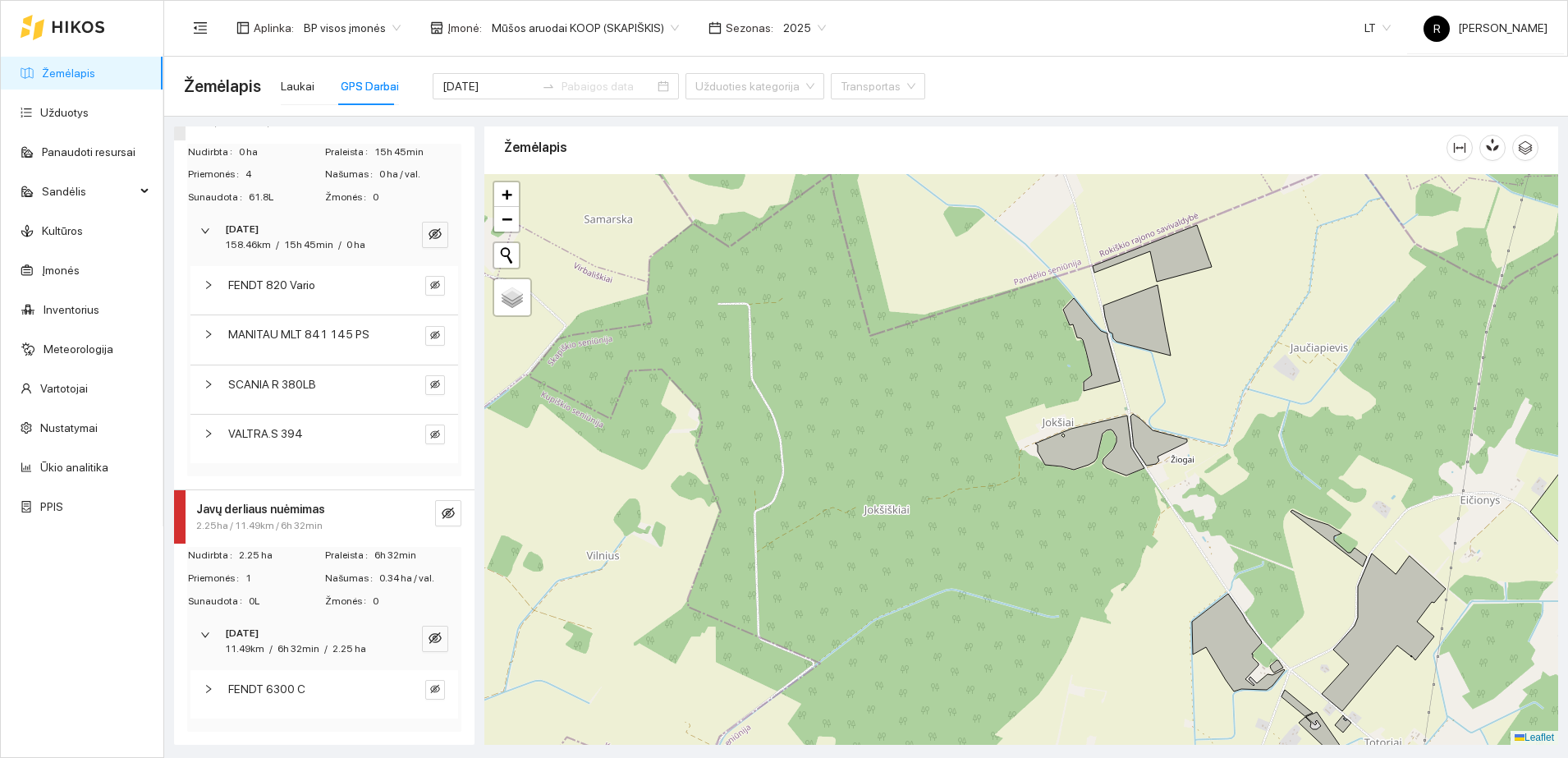
scroll to position [164, 0]
click at [211, 685] on icon "right" at bounding box center [208, 688] width 10 height 10
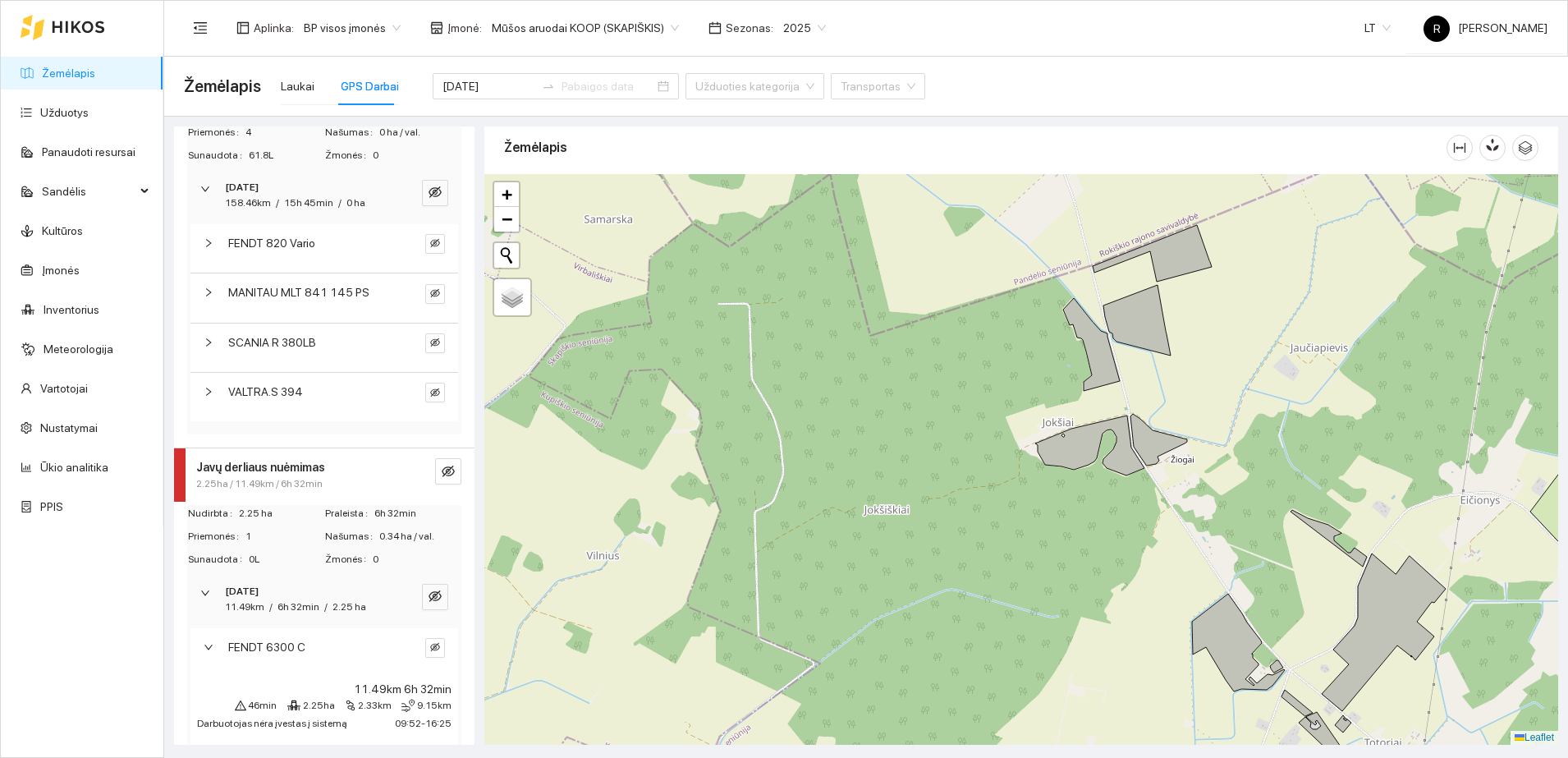
scroll to position [232, 0]
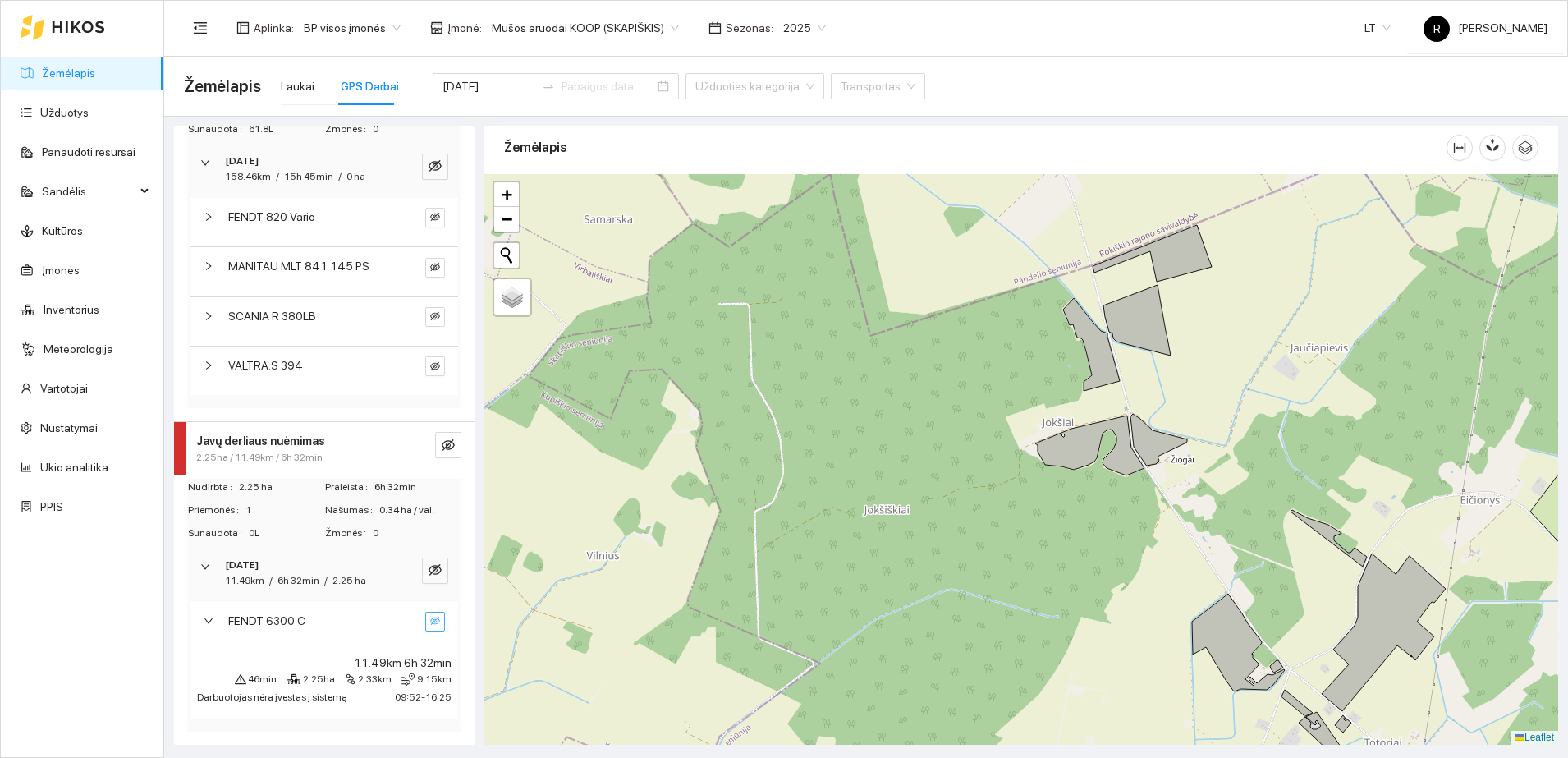
click at [425, 623] on button "button" at bounding box center [435, 621] width 20 height 20
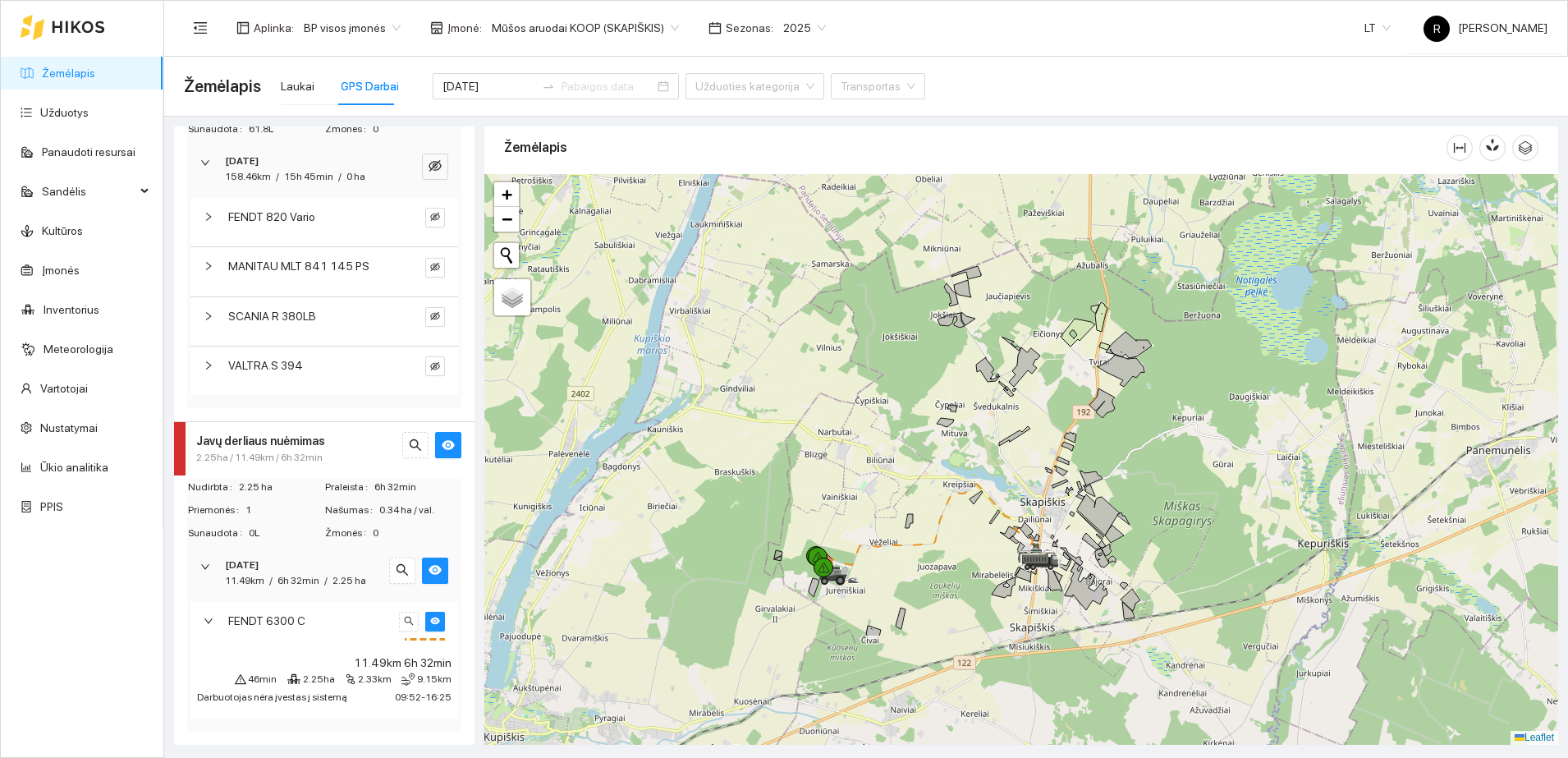
drag, startPoint x: 777, startPoint y: 572, endPoint x: 874, endPoint y: 406, distance: 192.3
click at [874, 406] on div at bounding box center [1021, 459] width 1074 height 571
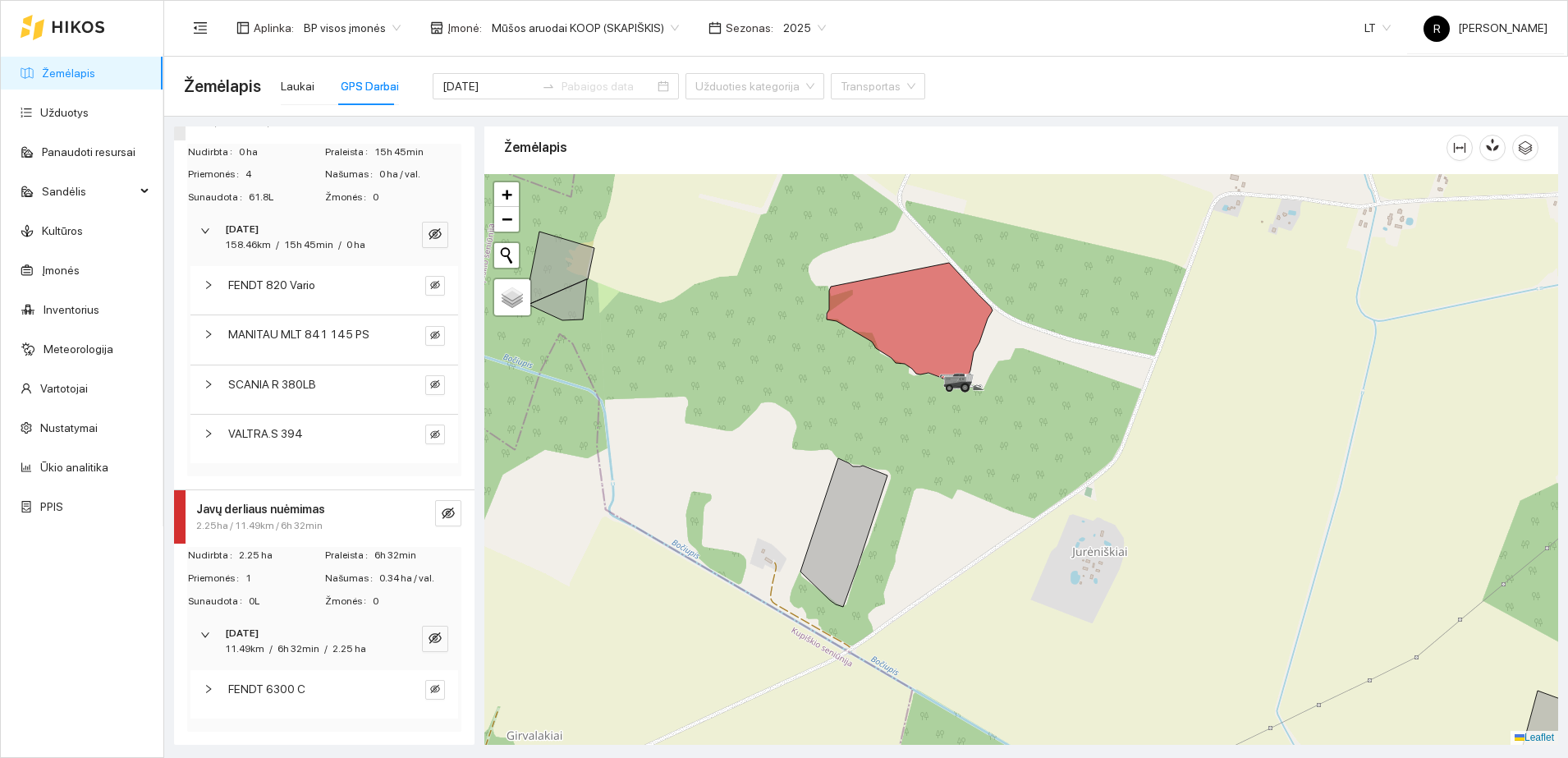
scroll to position [164, 0]
click at [202, 687] on div "FENDT 6300 C" at bounding box center [324, 694] width 267 height 49
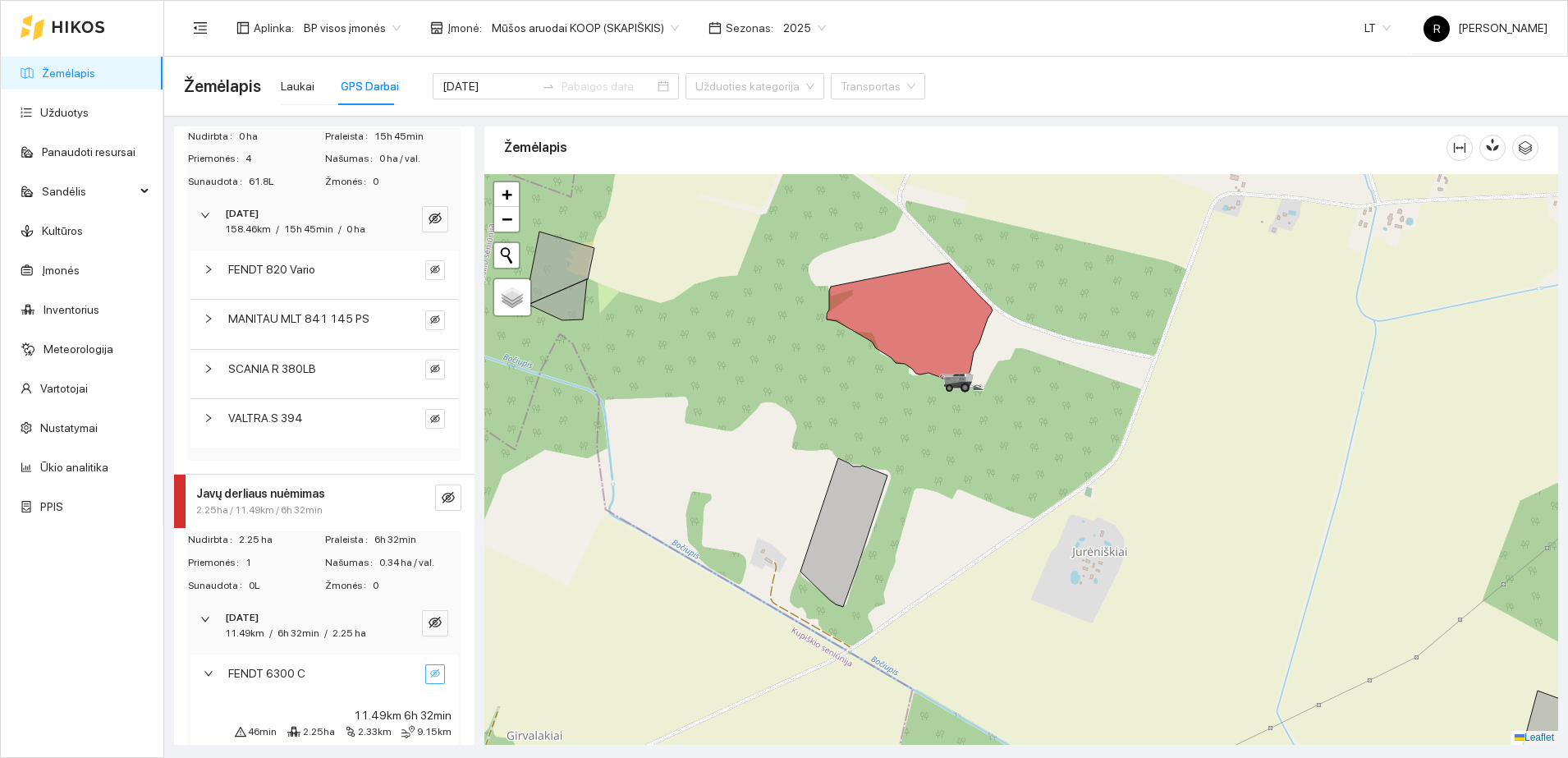
click at [430, 678] on icon "eye-invisible" at bounding box center [435, 673] width 10 height 8
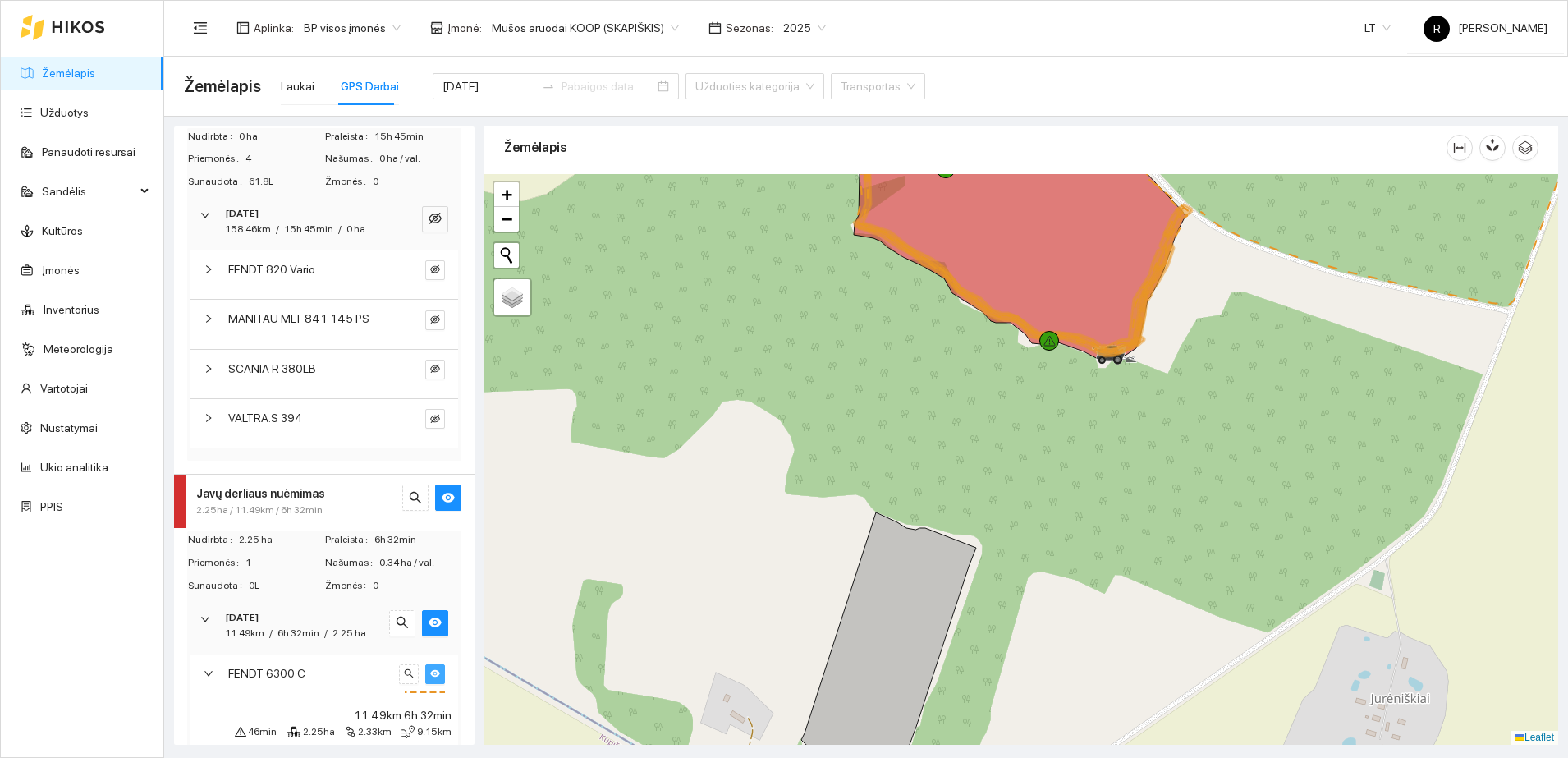
drag, startPoint x: 901, startPoint y: 329, endPoint x: 917, endPoint y: 475, distance: 146.9
click at [917, 475] on div at bounding box center [1021, 459] width 1074 height 571
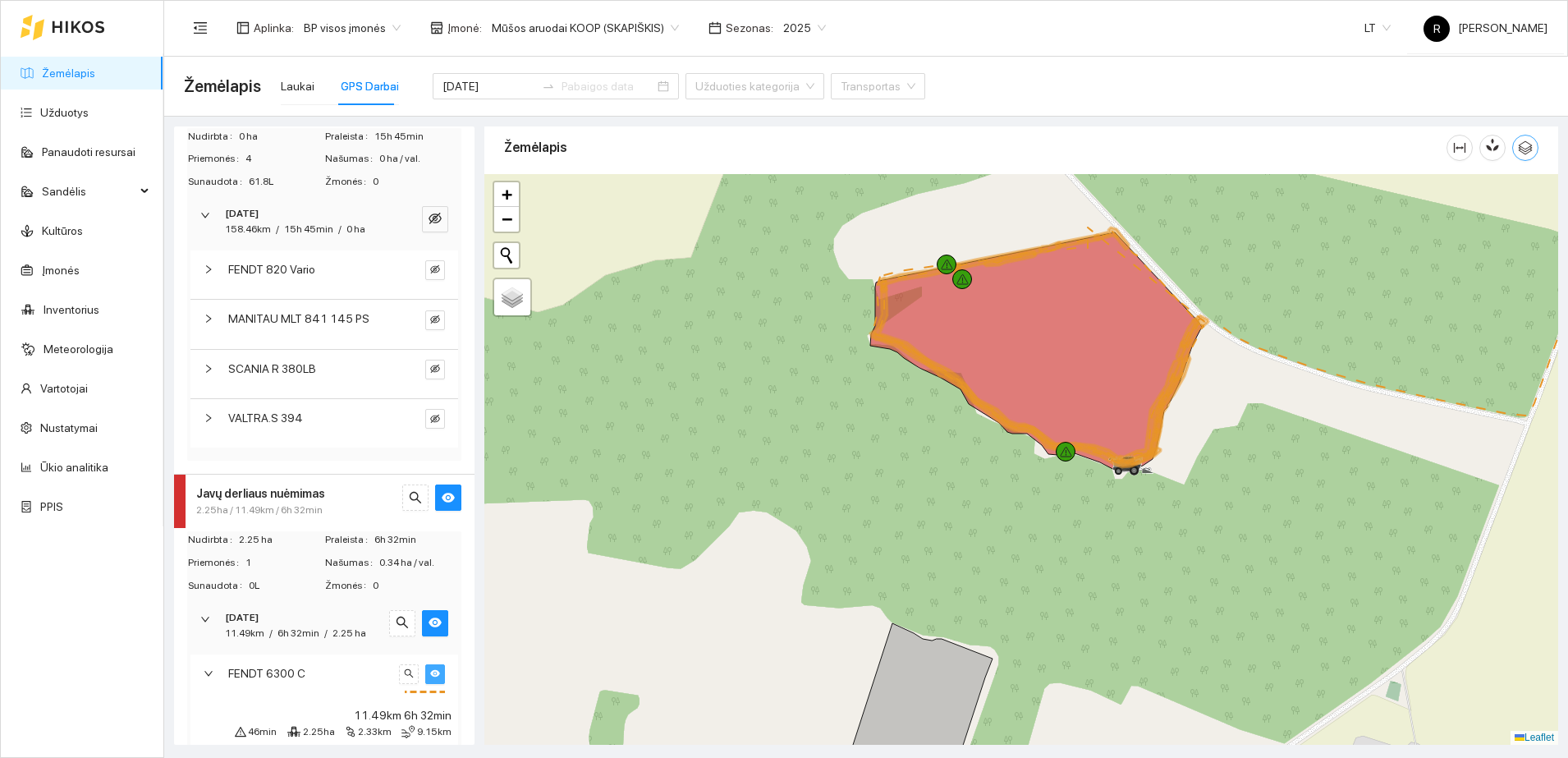
click at [1520, 146] on icon "button" at bounding box center [1525, 147] width 15 height 15
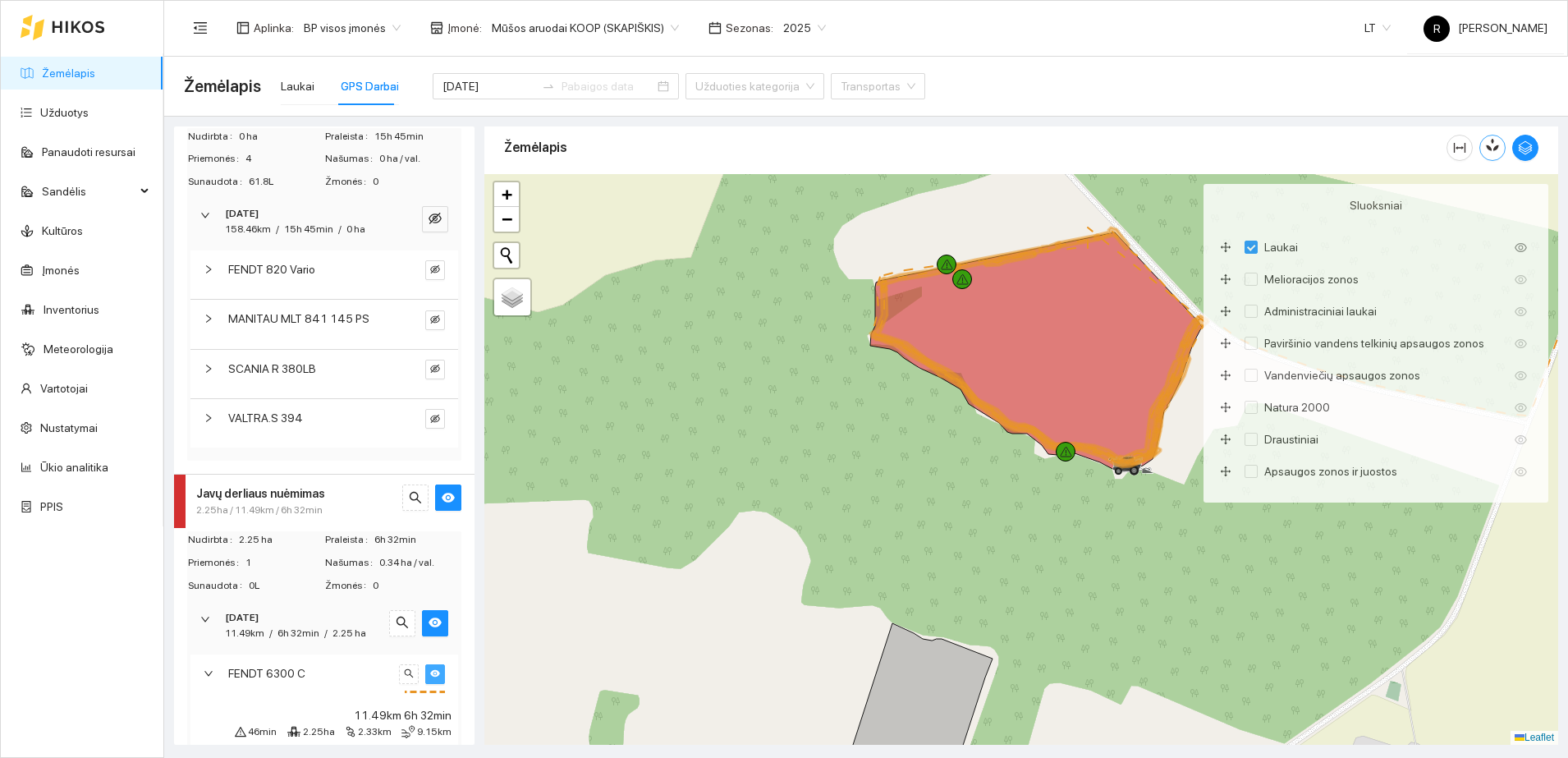
click at [1490, 147] on icon "button" at bounding box center [1490, 148] width 7 height 7
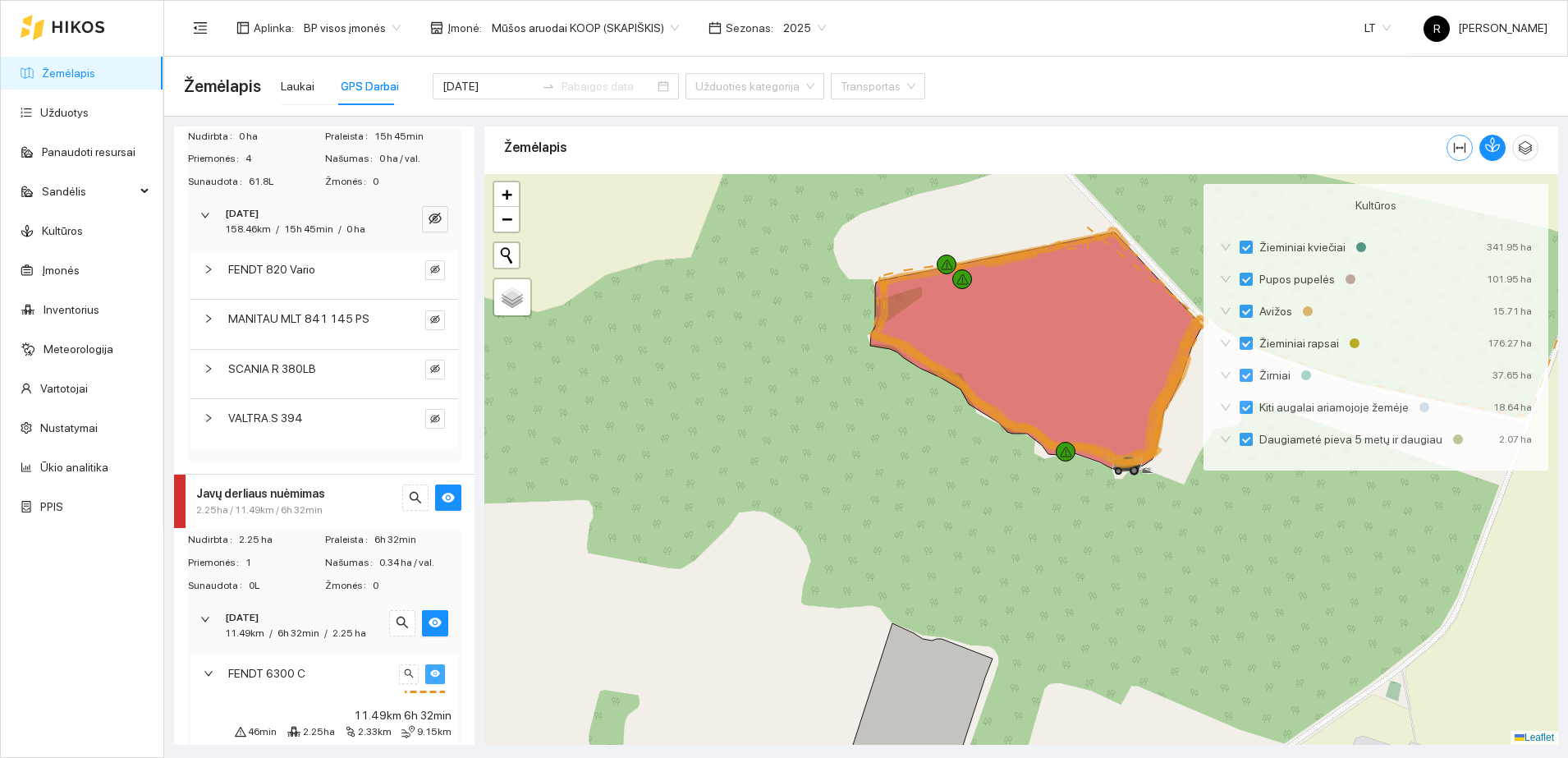
click at [1456, 149] on icon "column-width" at bounding box center [1459, 147] width 13 height 13
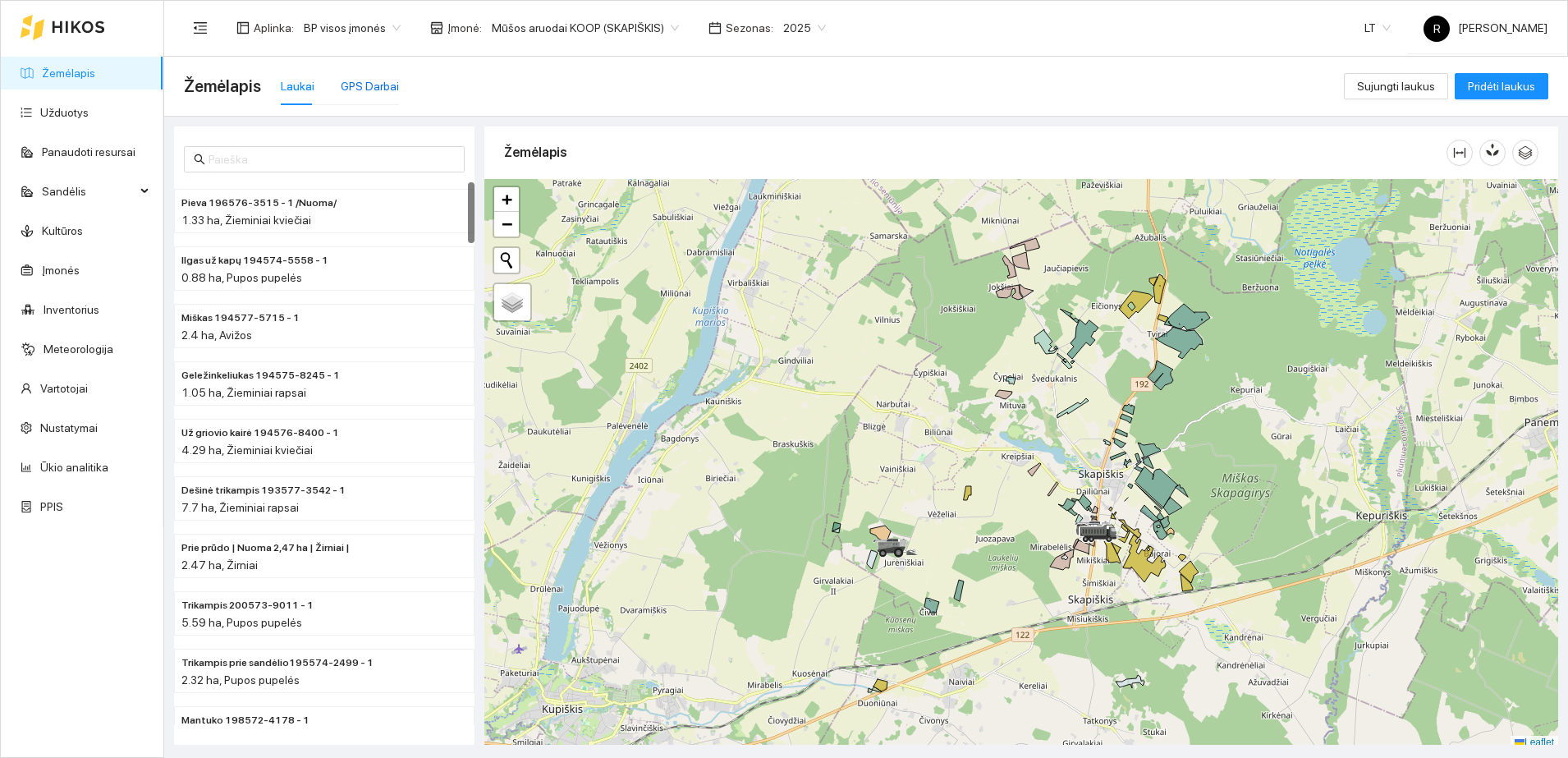
click at [378, 81] on div "GPS Darbai" at bounding box center [369, 86] width 58 height 18
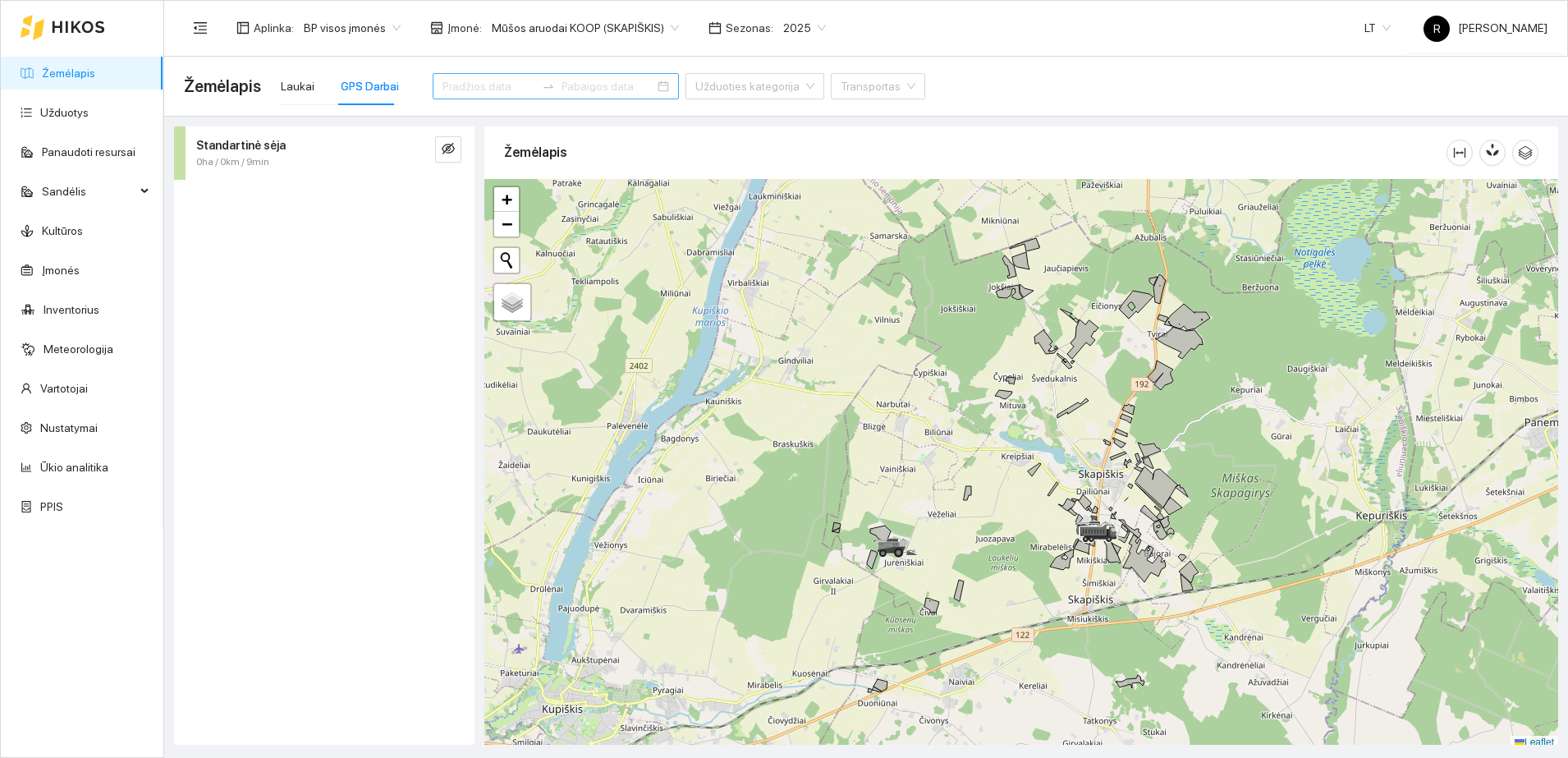
click at [460, 85] on input at bounding box center [489, 86] width 93 height 18
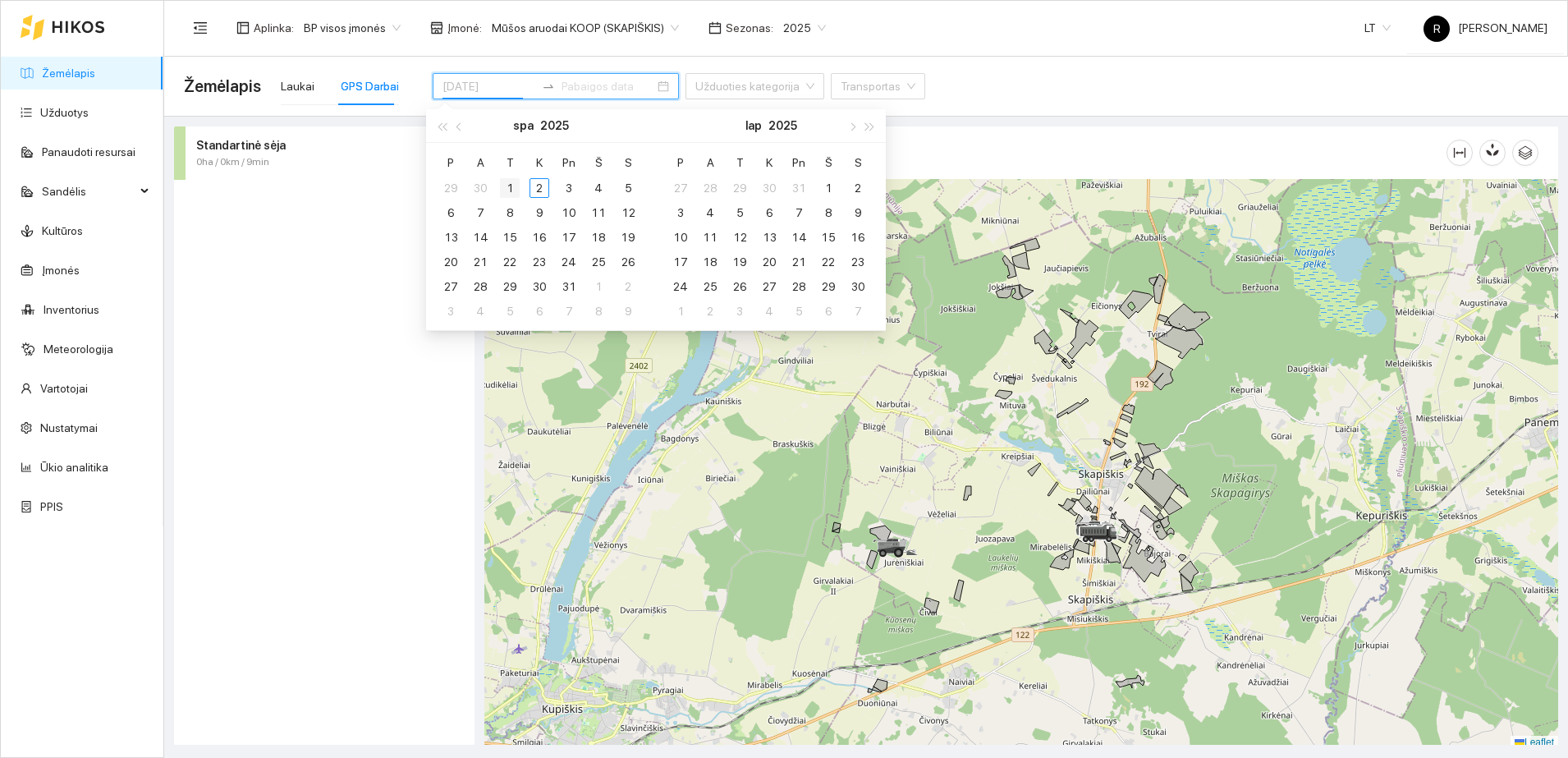
type input "[DATE]"
click at [510, 186] on div "1" at bounding box center [510, 188] width 20 height 20
type input "2025-10-13"
click at [295, 215] on div "Standartinė sėja 0ha / 0km / 9min" at bounding box center [324, 436] width 301 height 619
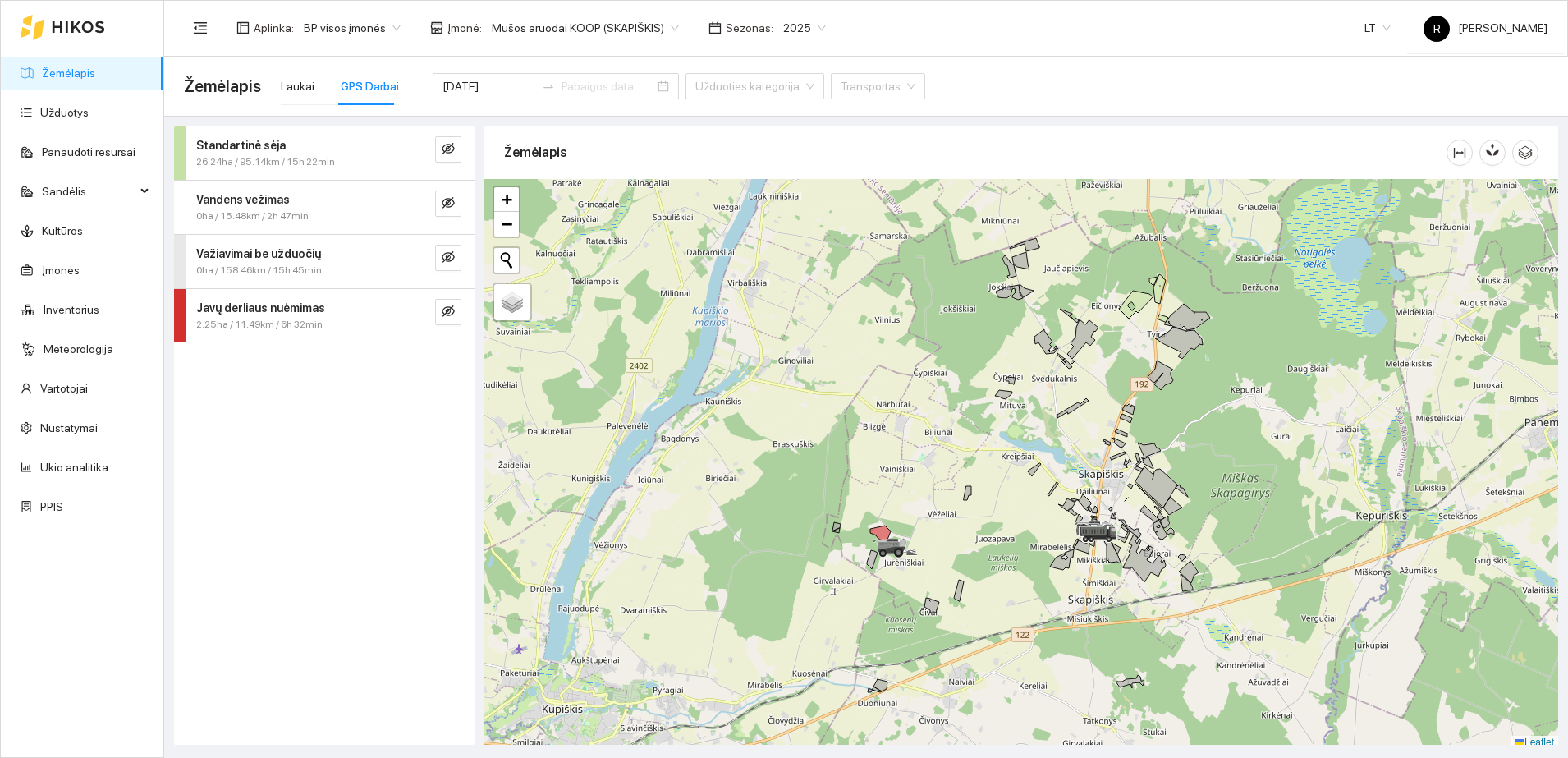
click at [268, 251] on strong "Važiavimai be užduočių" at bounding box center [258, 254] width 125 height 13
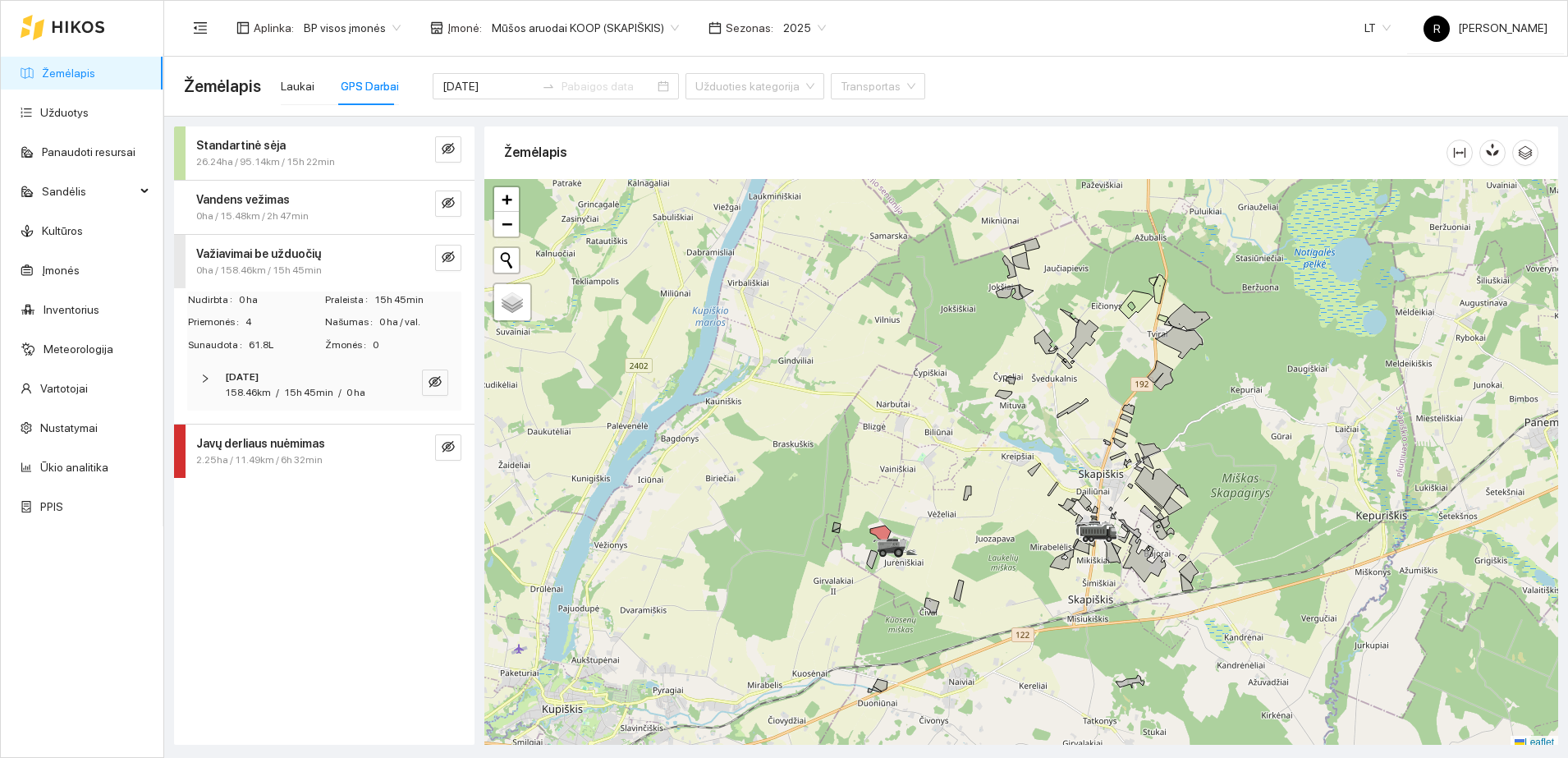
click at [204, 375] on icon "right" at bounding box center [205, 378] width 10 height 10
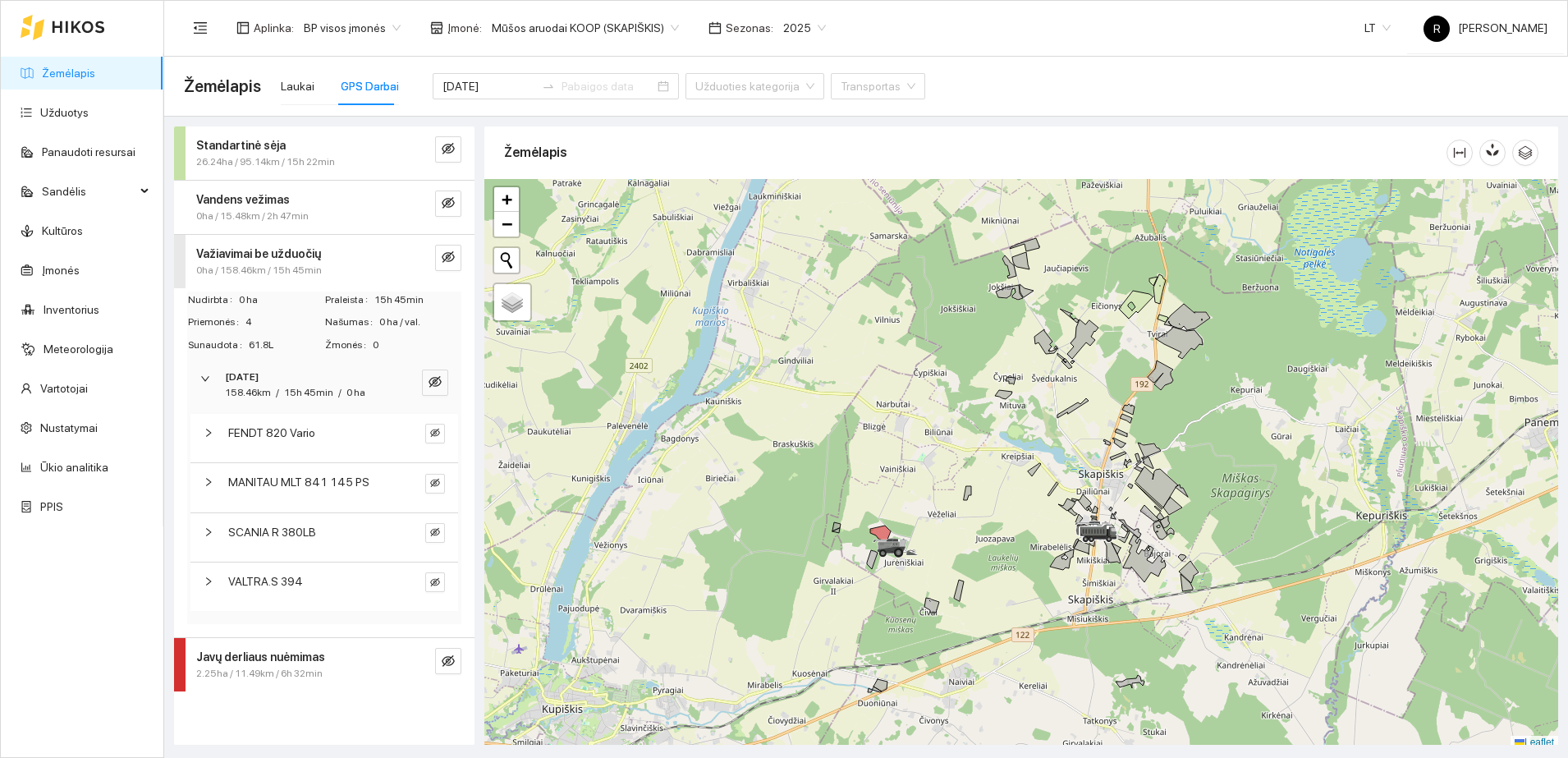
click at [206, 482] on icon "right" at bounding box center [208, 482] width 10 height 10
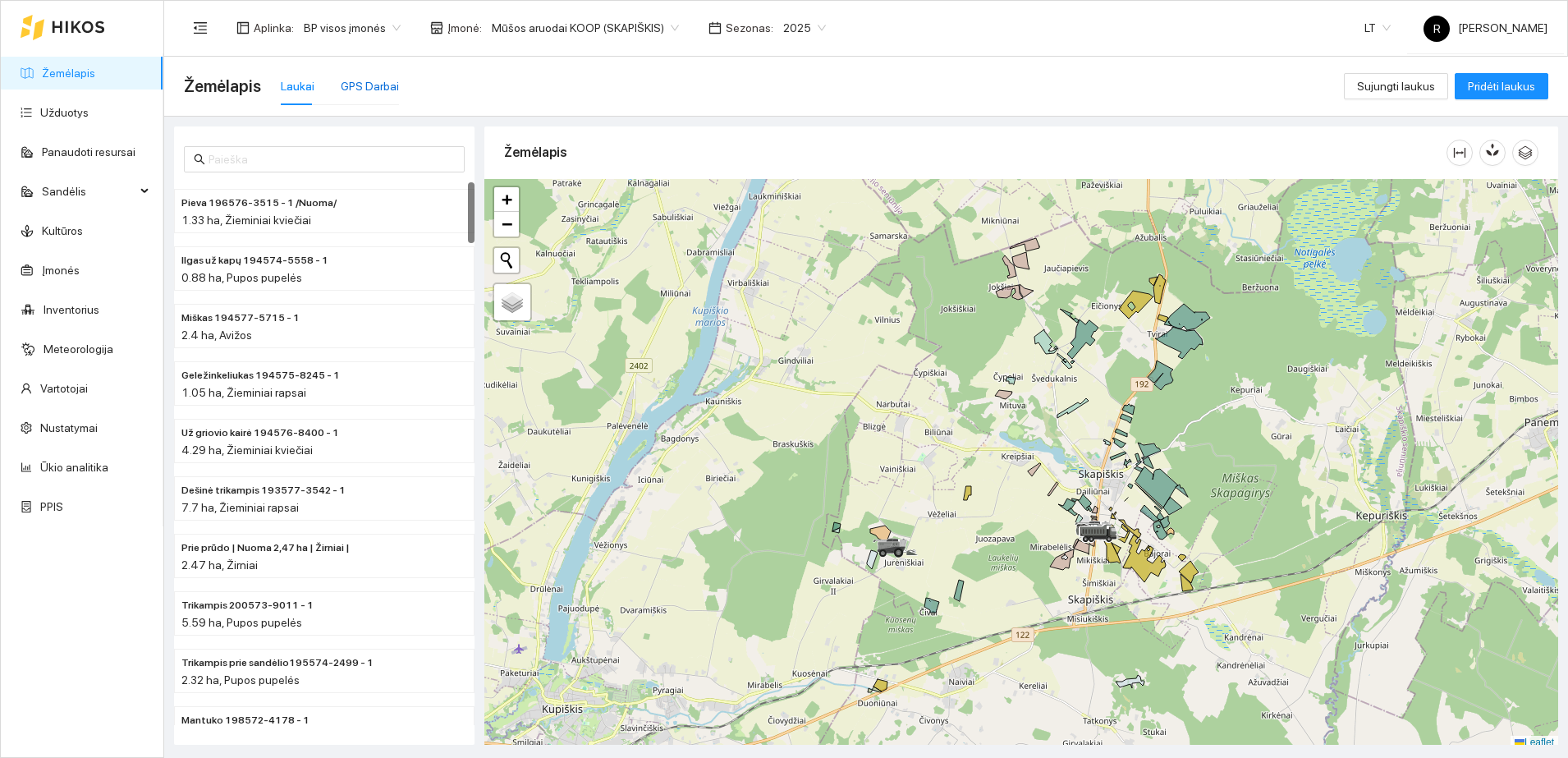
click at [368, 81] on div "GPS Darbai" at bounding box center [369, 86] width 58 height 18
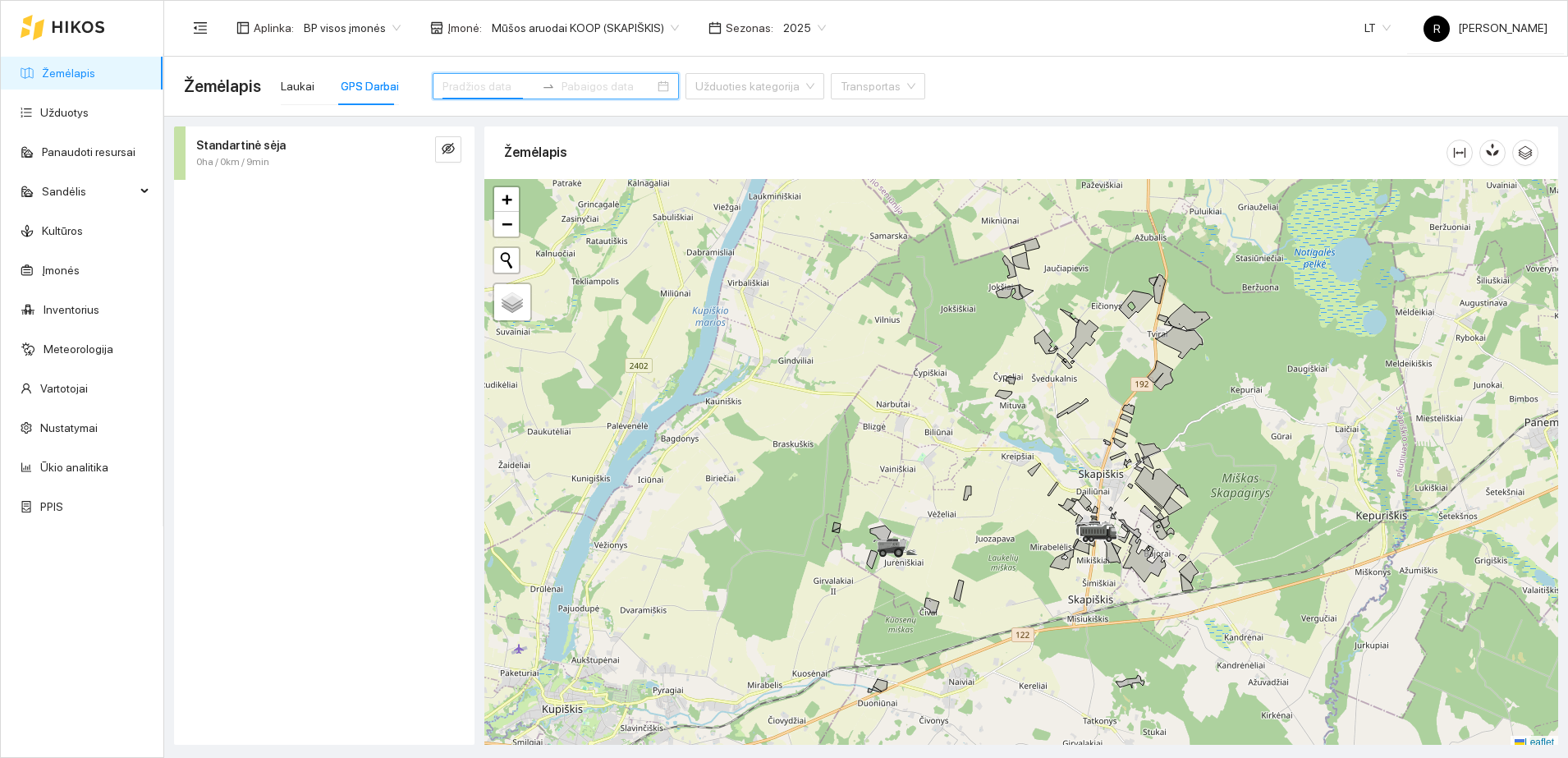
click at [453, 89] on input at bounding box center [489, 86] width 93 height 18
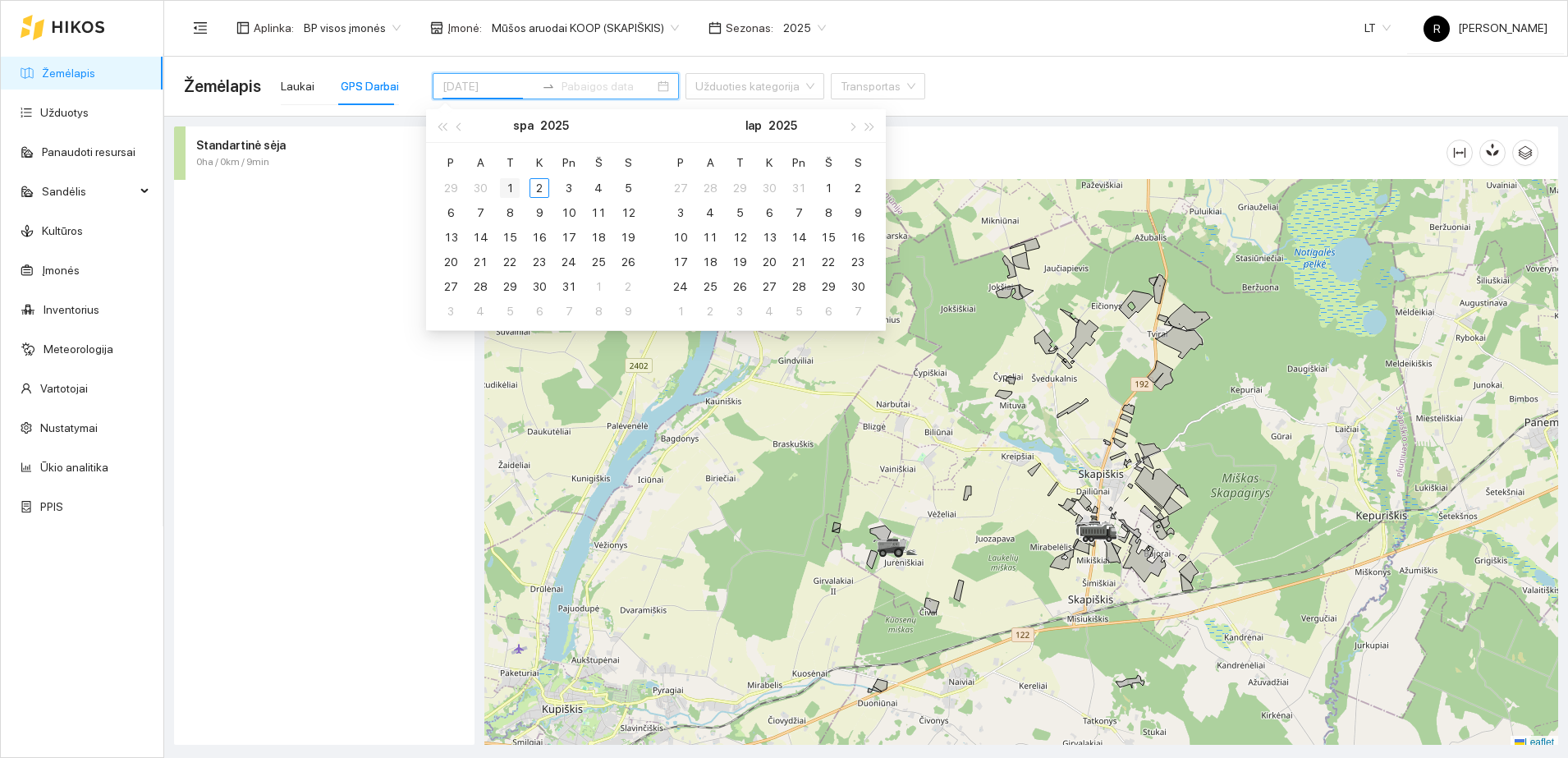
type input "[DATE]"
click at [514, 186] on div "1" at bounding box center [510, 188] width 20 height 20
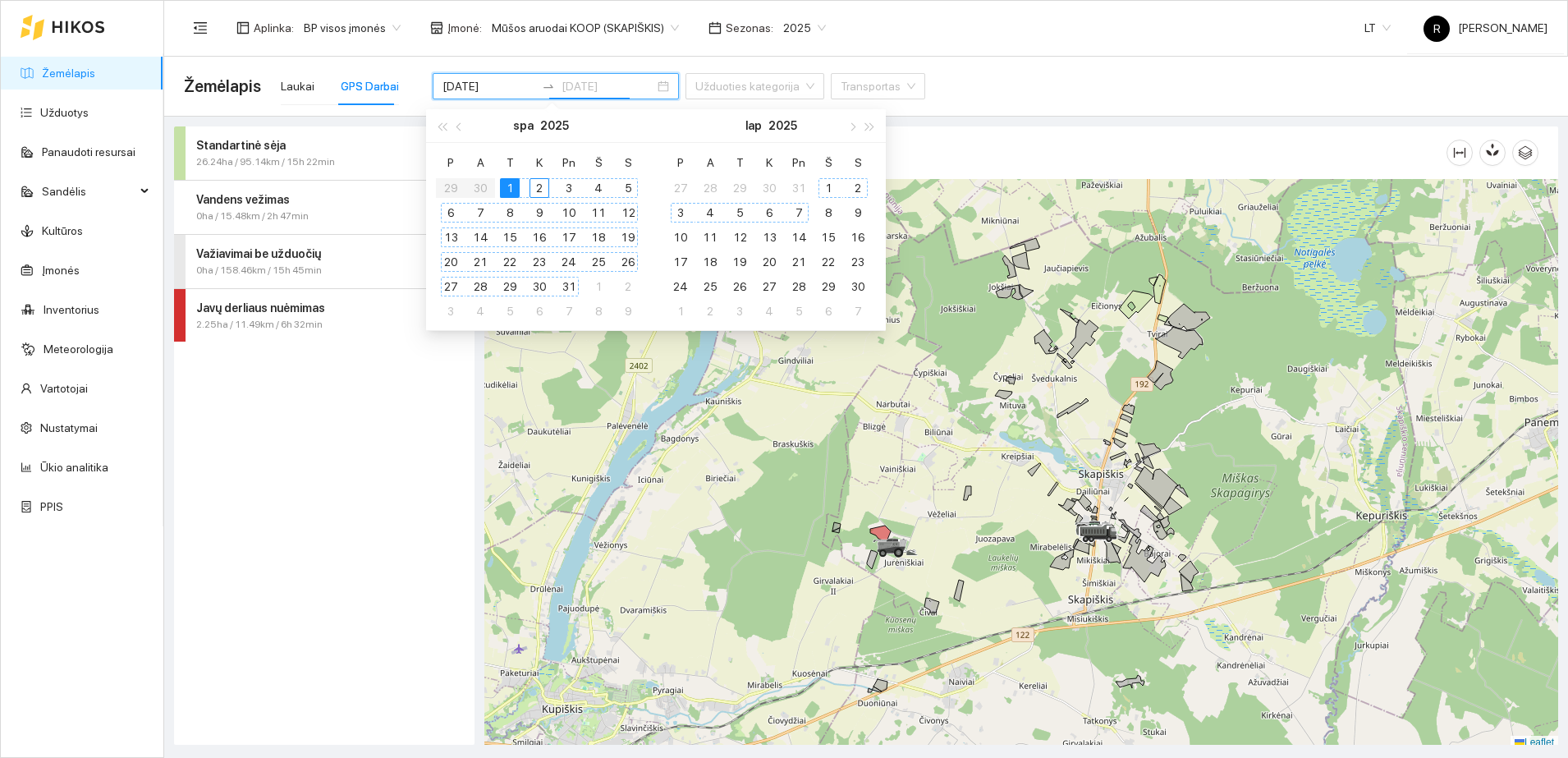
type input "[DATE]"
click at [252, 253] on strong "Važiavimai be užduočių" at bounding box center [258, 254] width 125 height 13
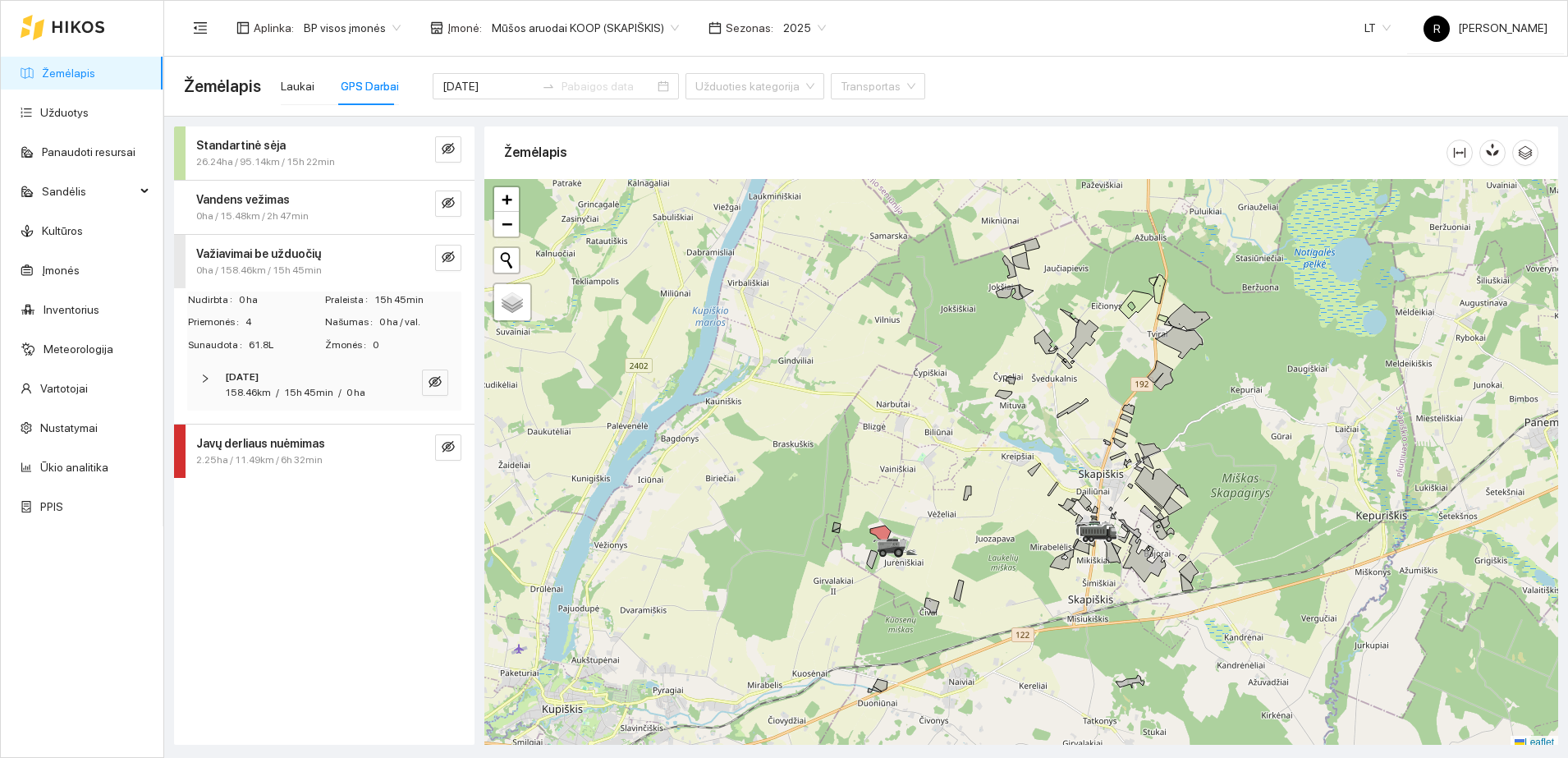
click at [202, 381] on icon "right" at bounding box center [205, 378] width 10 height 10
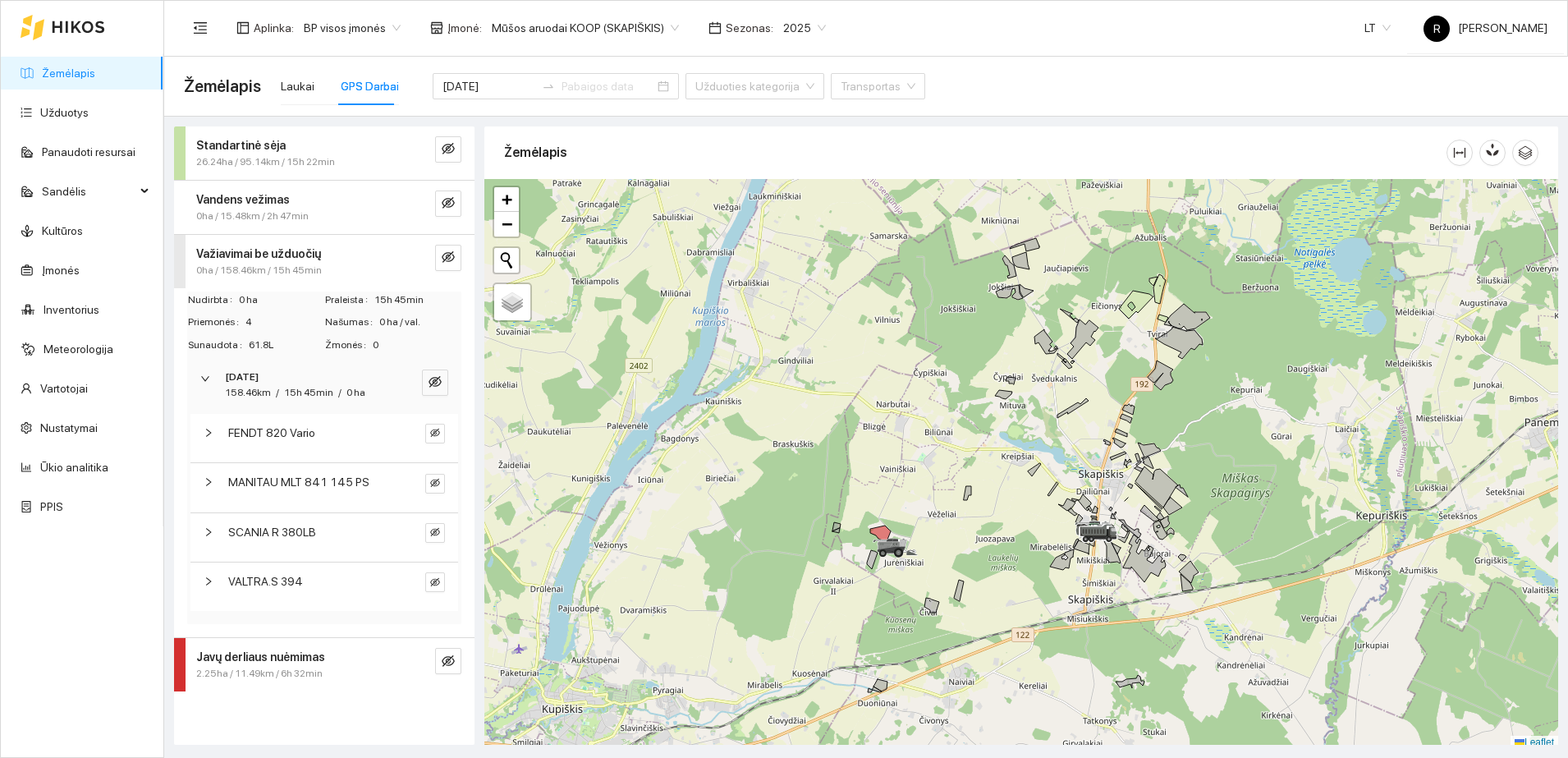
click at [209, 434] on icon "right" at bounding box center [209, 432] width 5 height 8
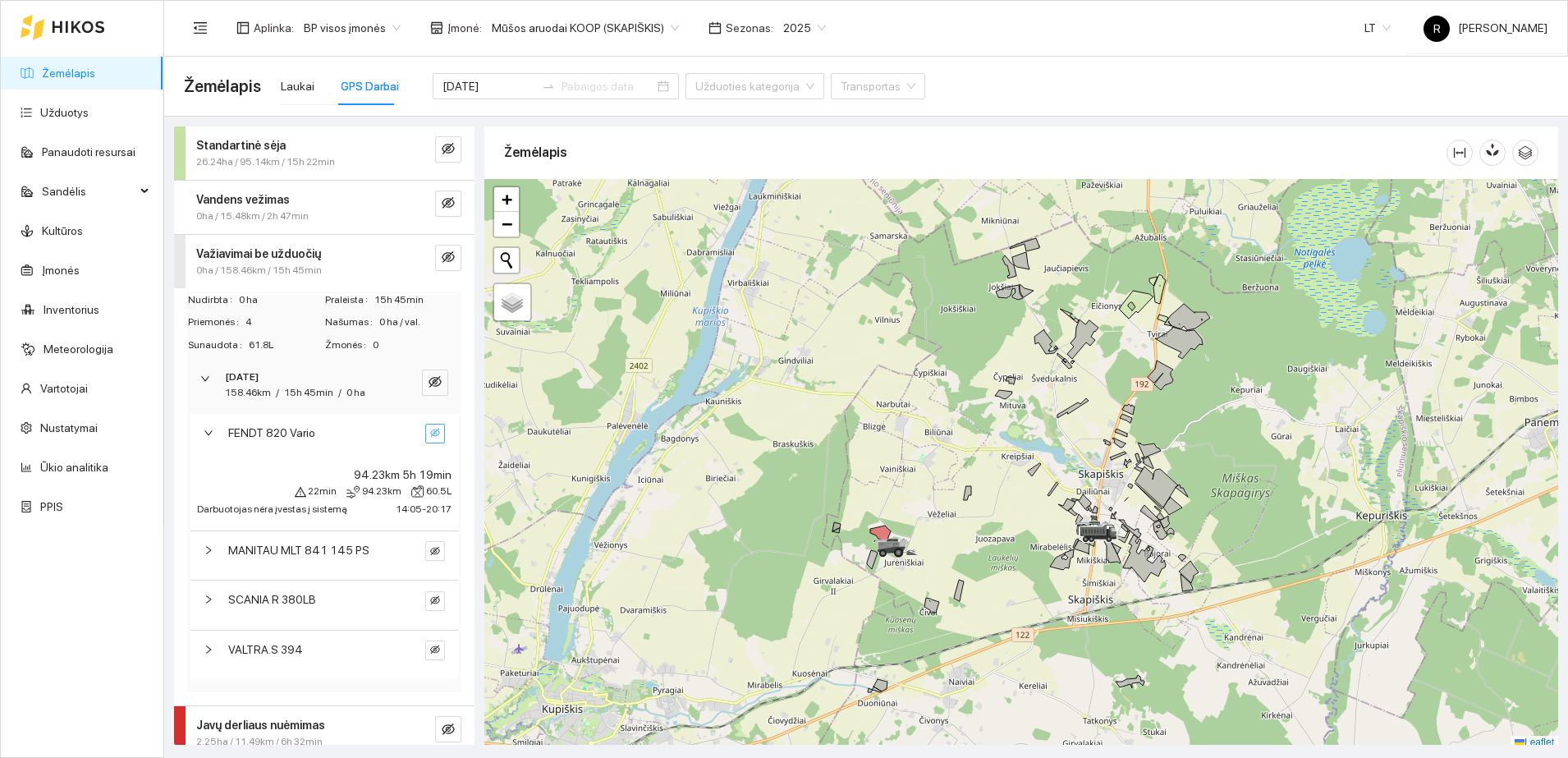
click at [425, 436] on button "button" at bounding box center [435, 433] width 20 height 20
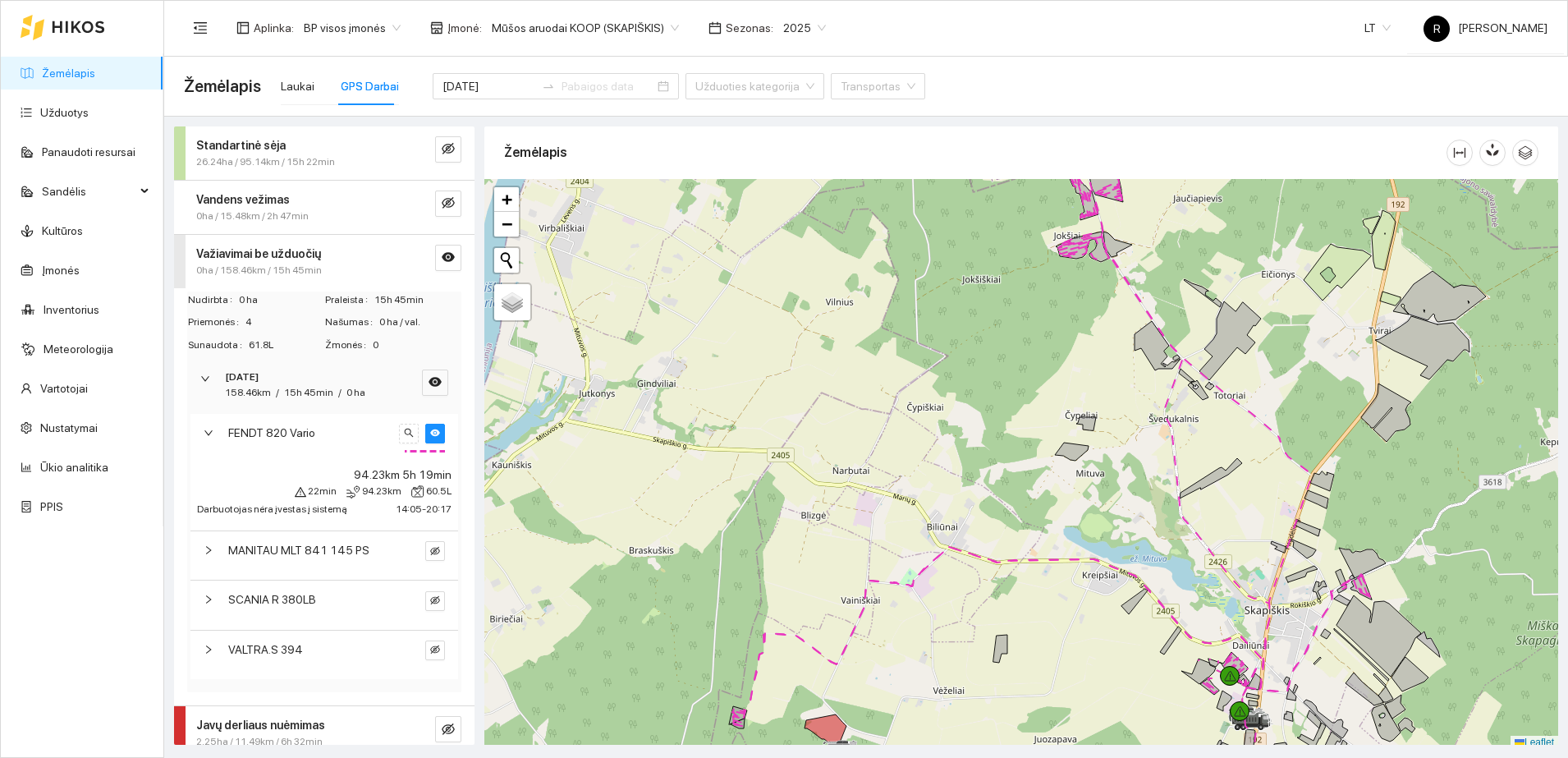
scroll to position [5, 0]
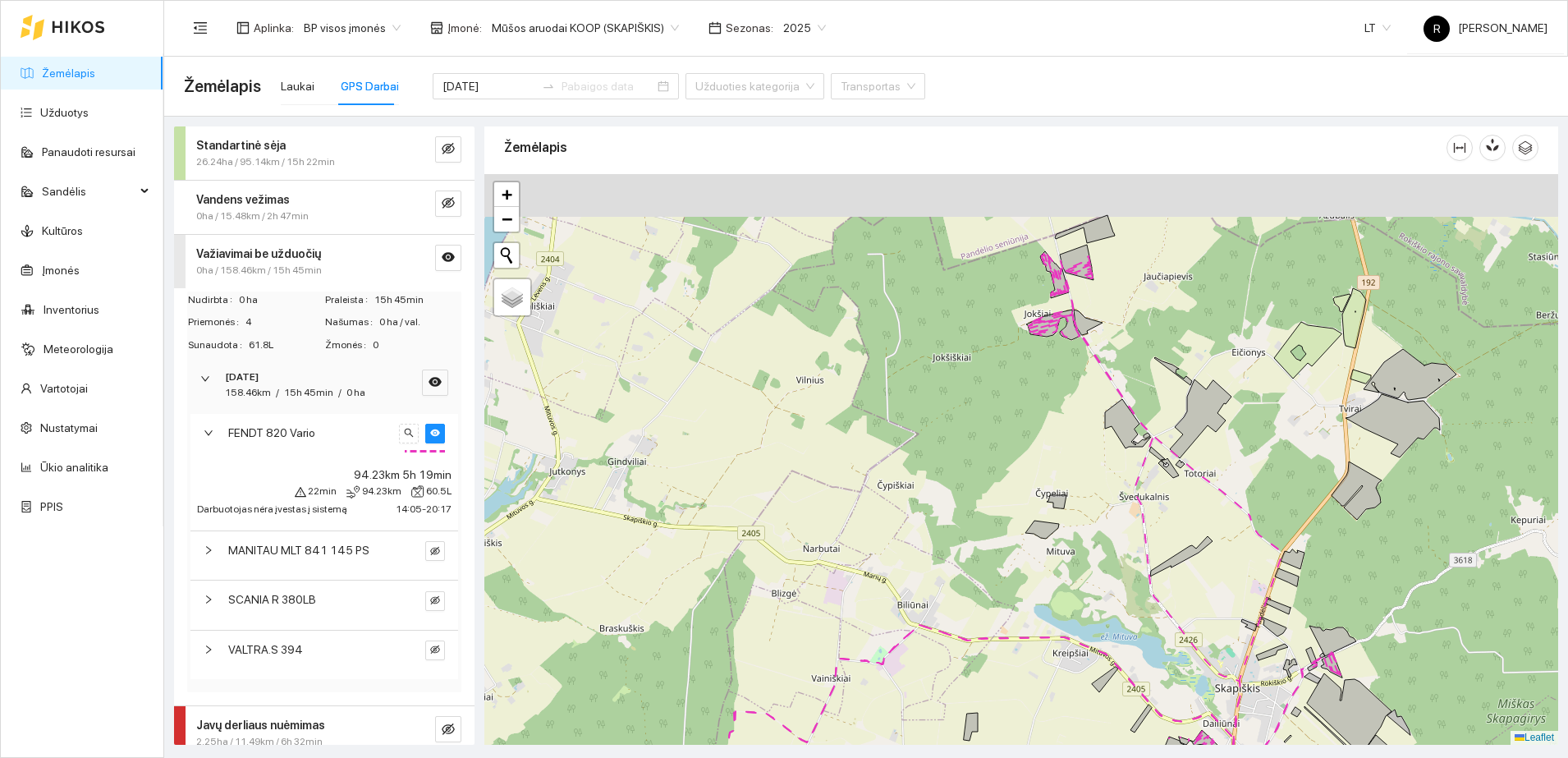
drag, startPoint x: 958, startPoint y: 271, endPoint x: 874, endPoint y: 383, distance: 140.0
click at [874, 383] on div at bounding box center [1021, 459] width 1074 height 571
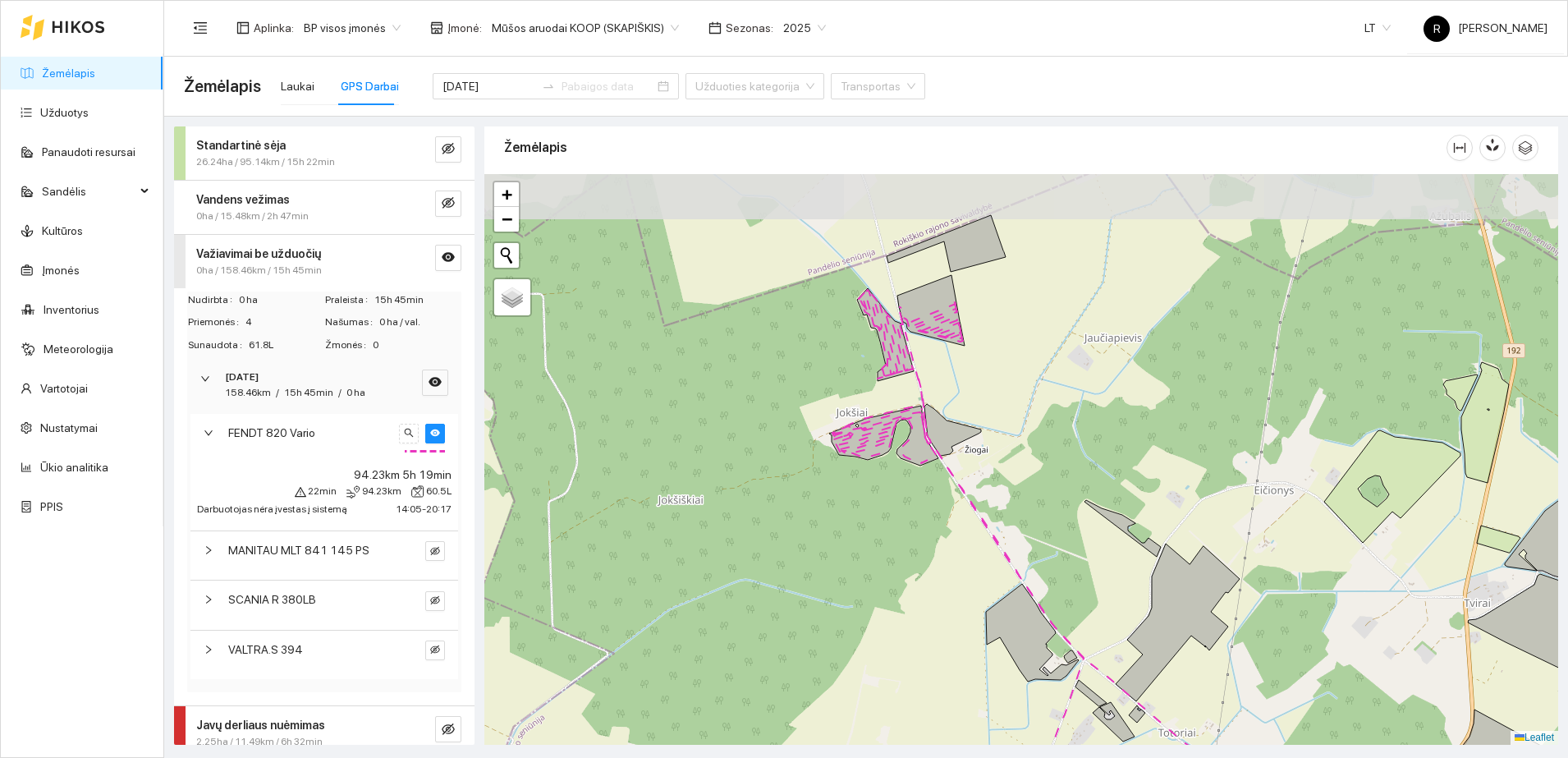
drag, startPoint x: 981, startPoint y: 271, endPoint x: 1012, endPoint y: 352, distance: 86.7
click at [1012, 352] on div at bounding box center [1021, 459] width 1074 height 571
